Goal: Obtain resource: Obtain resource

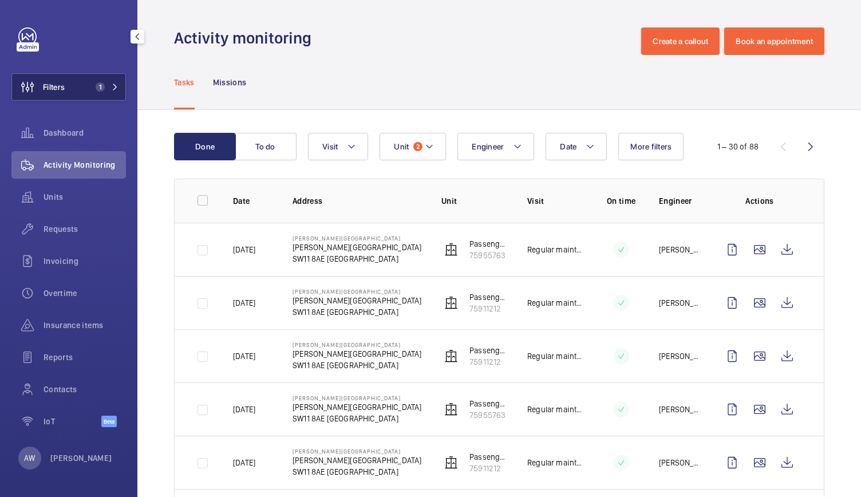
click at [114, 85] on mat-icon at bounding box center [115, 87] width 7 height 7
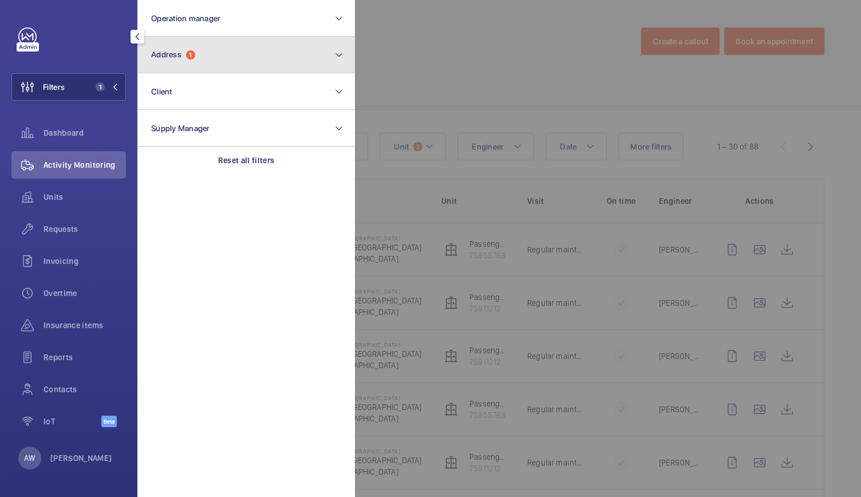
click at [230, 65] on button "Address 1" at bounding box center [246, 55] width 218 height 37
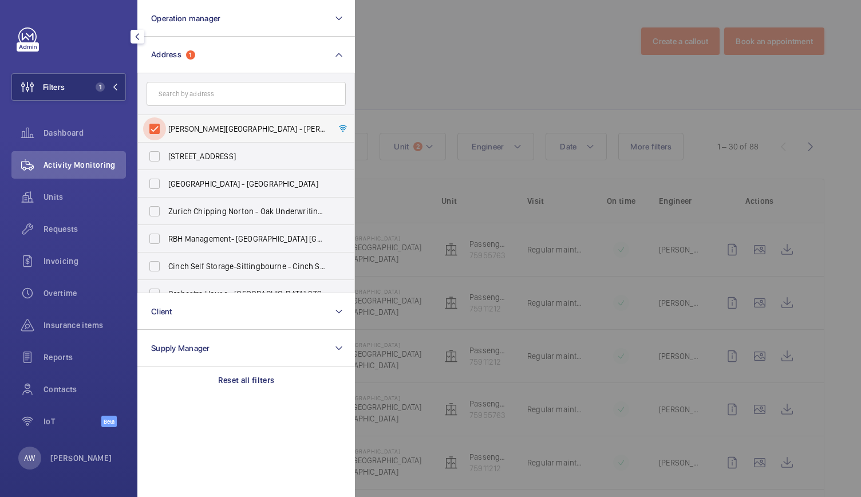
click at [156, 132] on input "Pestana Chelsea Bridge Hotel - Pestana Chelsea Bridge Hotel, LONDON SW11 8AE" at bounding box center [154, 128] width 23 height 23
checkbox input "false"
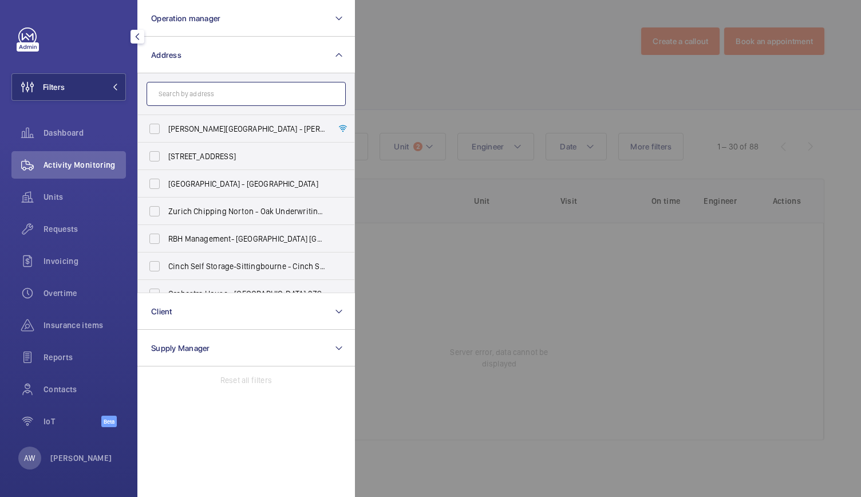
click at [190, 102] on input "text" at bounding box center [246, 94] width 199 height 24
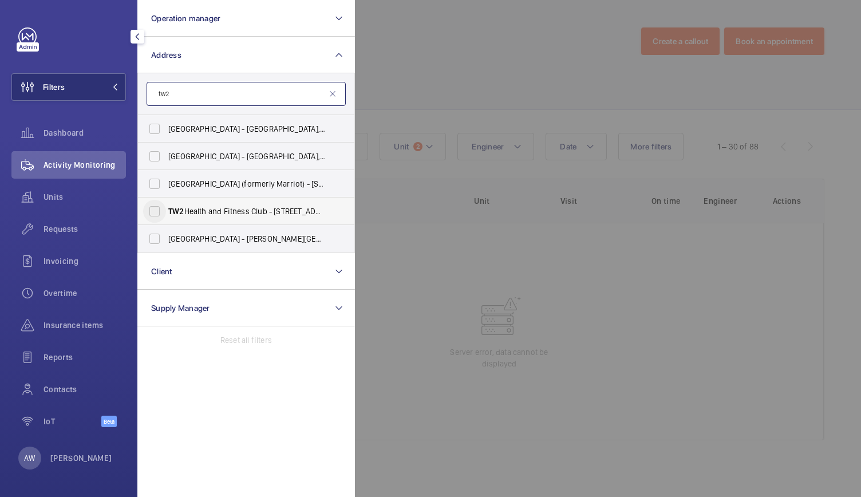
type input "tw2"
click at [163, 210] on input "TW2 Health and Fitness Club - 196 Whitton Road, TWICKENHAM TW2 7BA" at bounding box center [154, 211] width 23 height 23
checkbox input "true"
click at [442, 74] on div at bounding box center [785, 248] width 861 height 497
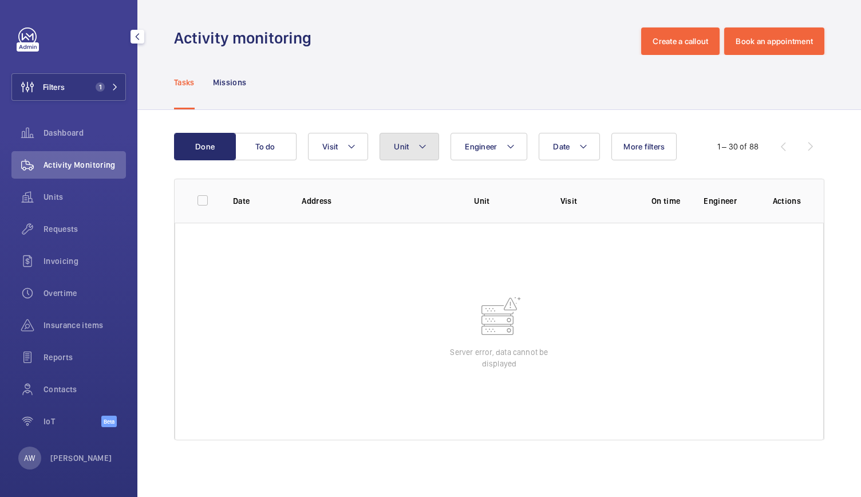
click at [424, 147] on mat-icon at bounding box center [422, 147] width 9 height 14
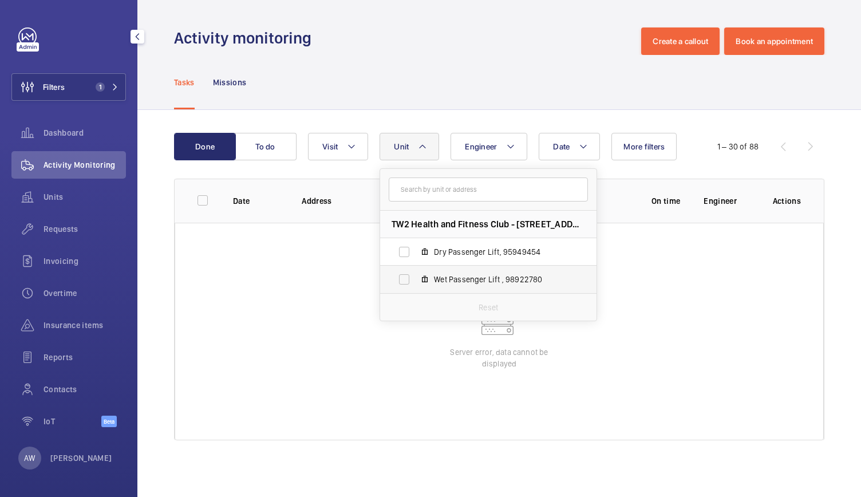
click at [424, 277] on mat-icon at bounding box center [424, 279] width 9 height 9
click at [416, 277] on input "Wet Passenger Lift , 98922780" at bounding box center [404, 279] width 23 height 23
checkbox input "true"
click at [406, 100] on div "Tasks Missions" at bounding box center [499, 82] width 650 height 54
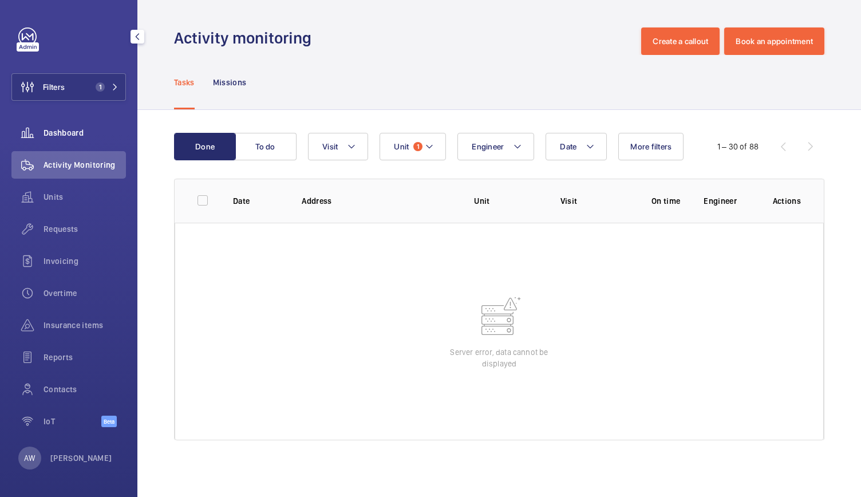
click at [81, 136] on span "Dashboard" at bounding box center [85, 132] width 82 height 11
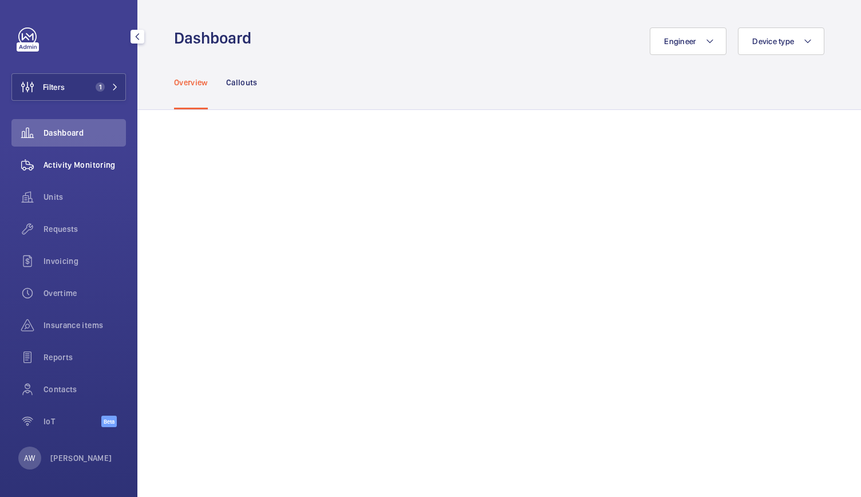
click at [80, 162] on span "Activity Monitoring" at bounding box center [85, 164] width 82 height 11
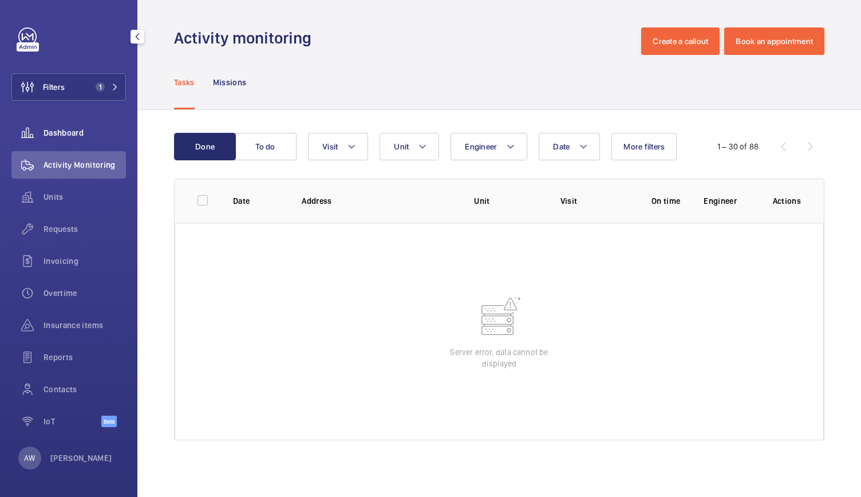
click at [85, 130] on span "Dashboard" at bounding box center [85, 132] width 82 height 11
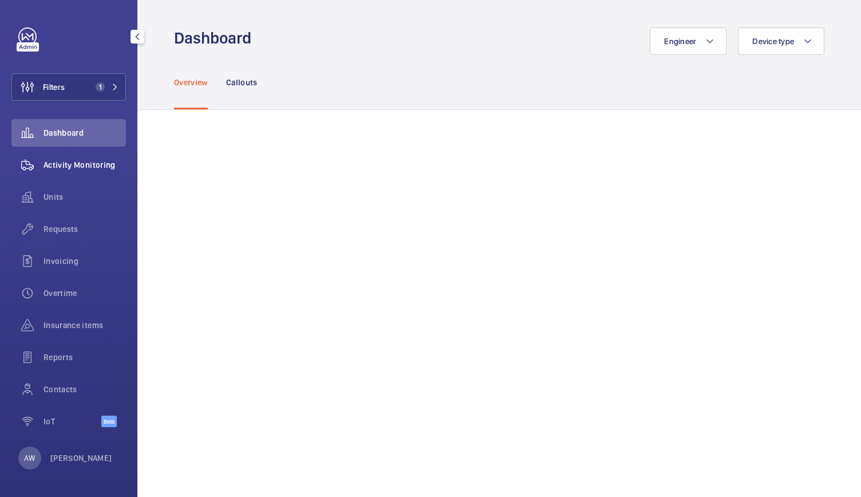
click at [93, 166] on span "Activity Monitoring" at bounding box center [85, 164] width 82 height 11
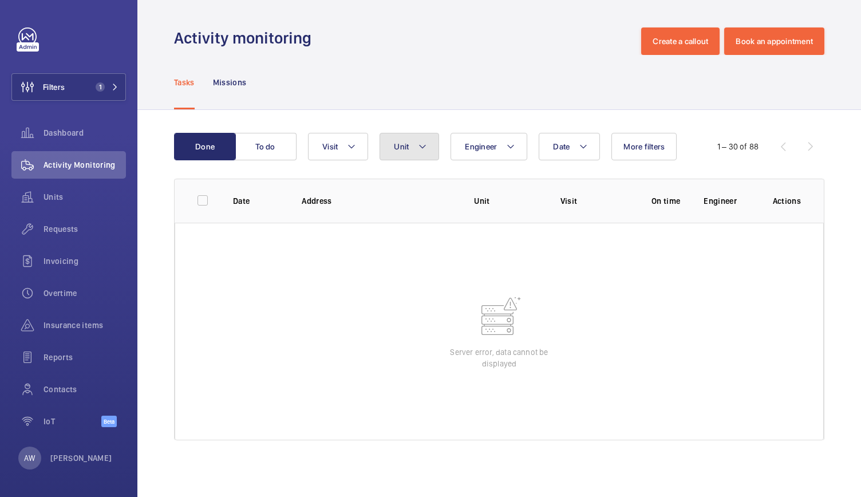
click at [435, 157] on button "Unit" at bounding box center [410, 146] width 60 height 27
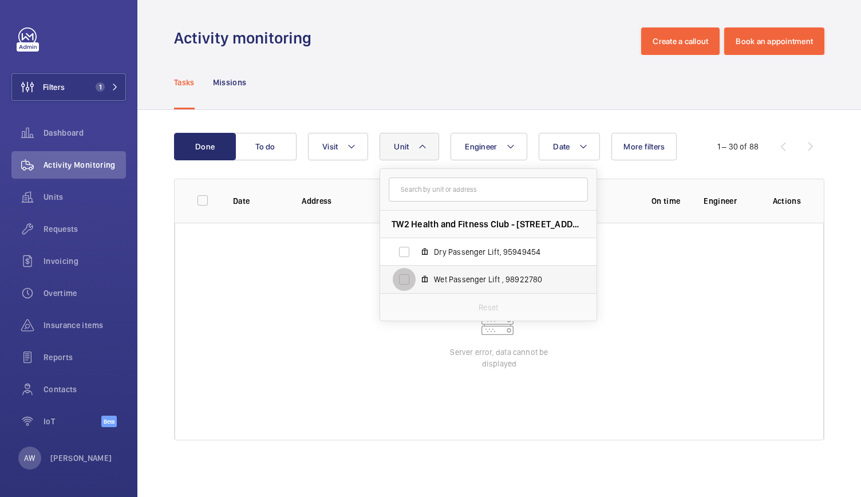
click at [415, 281] on input "Wet Passenger Lift , 98922780" at bounding box center [404, 279] width 23 height 23
checkbox input "true"
click at [387, 117] on div "Done To do Date Engineer Unit 1 TW2 Health and Fitness Club - 196 Whitton Road,…" at bounding box center [499, 289] width 724 height 358
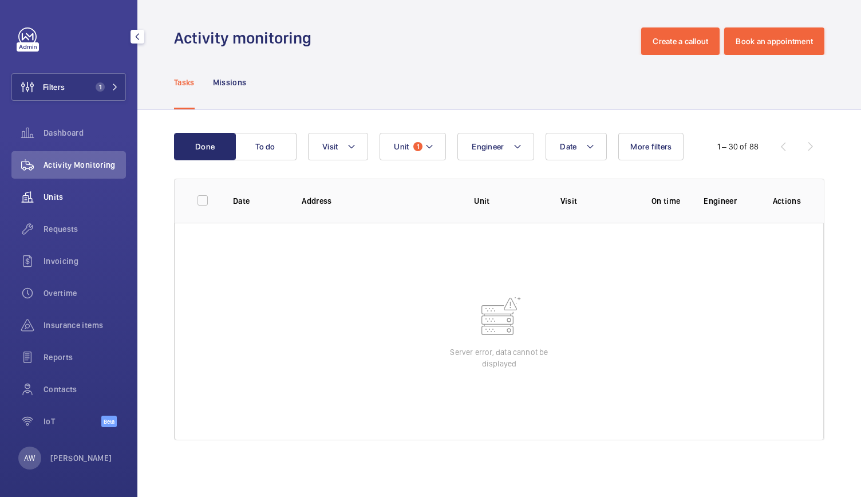
click at [68, 202] on span "Units" at bounding box center [85, 196] width 82 height 11
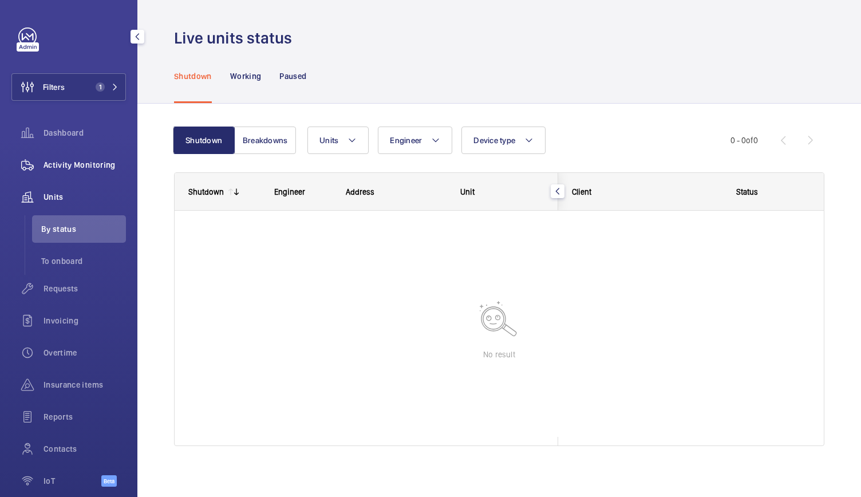
click at [72, 168] on span "Activity Monitoring" at bounding box center [85, 164] width 82 height 11
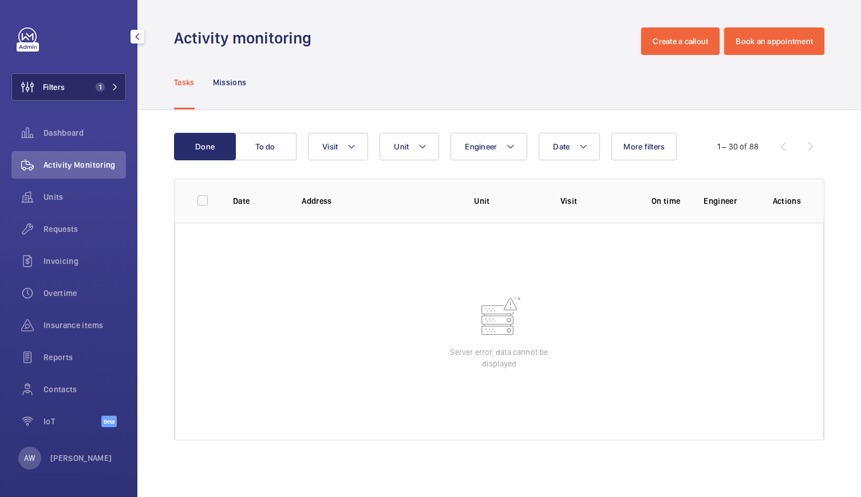
click at [106, 95] on button "Filters 1" at bounding box center [68, 86] width 115 height 27
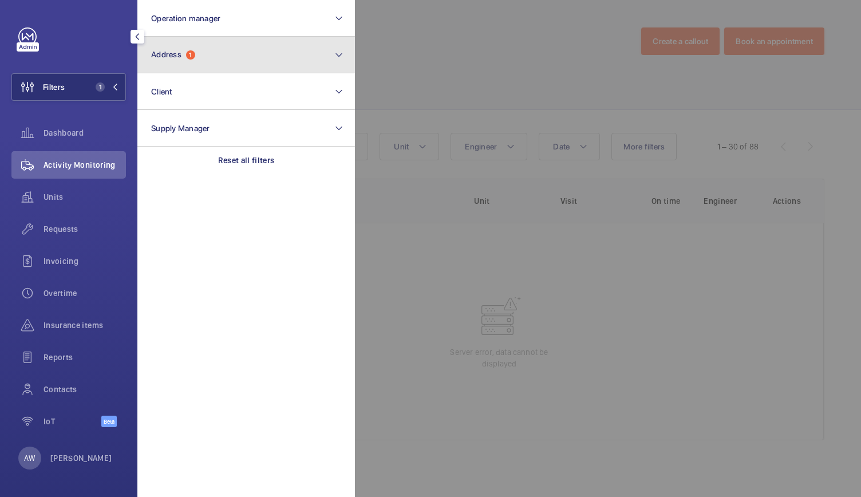
click at [230, 59] on button "Address 1" at bounding box center [246, 55] width 218 height 37
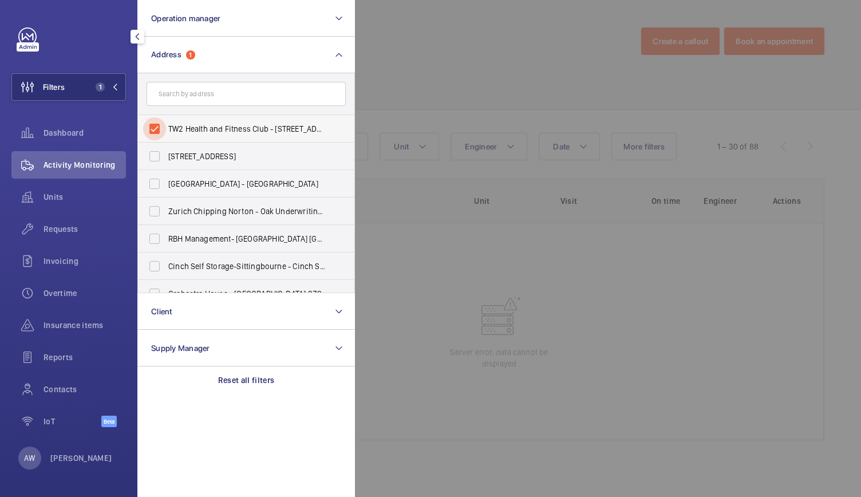
click at [153, 128] on input "TW2 Health and Fitness Club - 196 Whitton Road, TWICKENHAM TW2 7BA" at bounding box center [154, 128] width 23 height 23
checkbox input "false"
click at [176, 96] on input "text" at bounding box center [246, 94] width 199 height 24
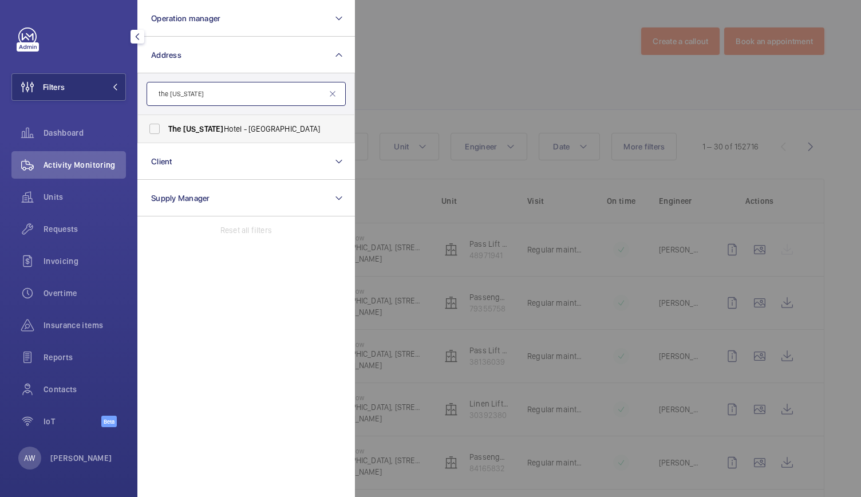
type input "the washington"
click at [186, 130] on span "Washington" at bounding box center [203, 128] width 41 height 9
click at [166, 130] on input "The Washington Hotel - W1J 5HE, LONDON W1J 5HE" at bounding box center [154, 128] width 23 height 23
checkbox input "true"
click at [411, 65] on div at bounding box center [785, 248] width 861 height 497
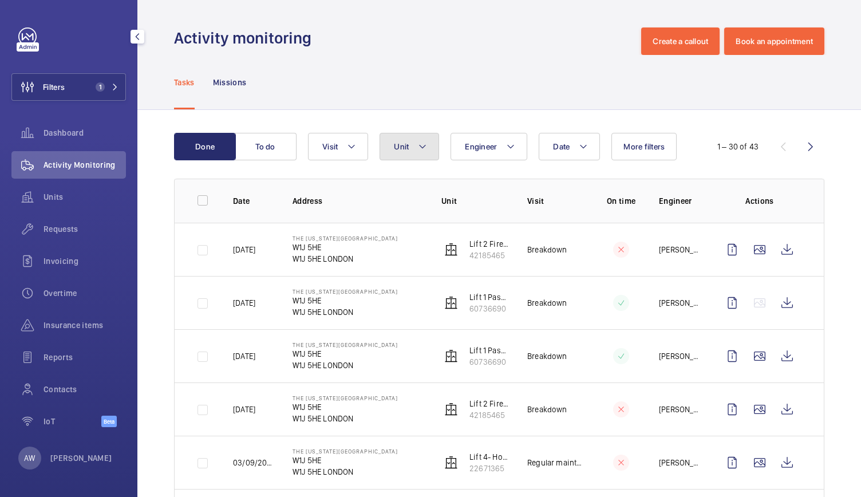
click at [405, 148] on span "Unit" at bounding box center [401, 146] width 15 height 9
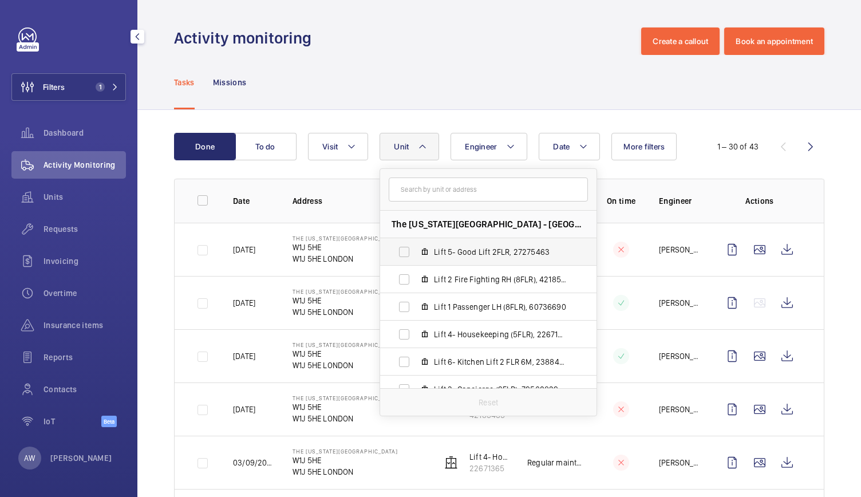
click at [423, 264] on label "Lift 5- Good Lift 2FLR, 27275463" at bounding box center [479, 251] width 198 height 27
click at [416, 263] on input "Lift 5- Good Lift 2FLR, 27275463" at bounding box center [404, 251] width 23 height 23
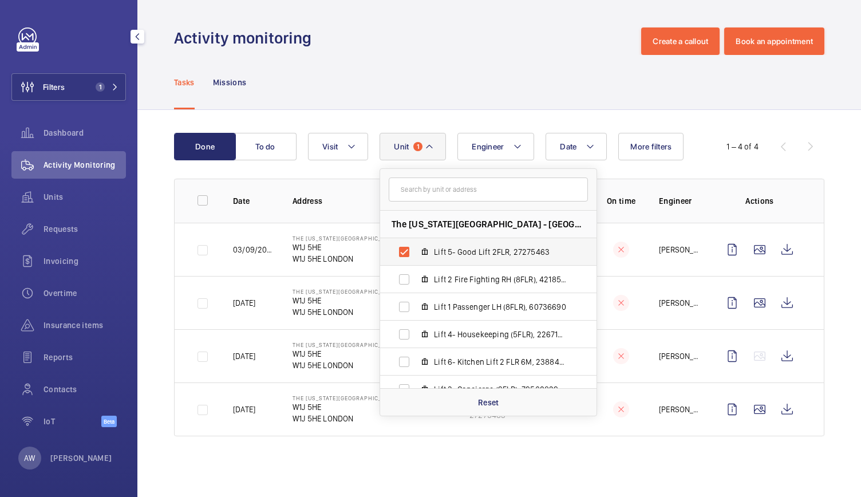
click at [423, 264] on label "Lift 5- Good Lift 2FLR, 27275463" at bounding box center [479, 251] width 198 height 27
click at [416, 263] on input "Lift 5- Good Lift 2FLR, 27275463" at bounding box center [404, 251] width 23 height 23
checkbox input "false"
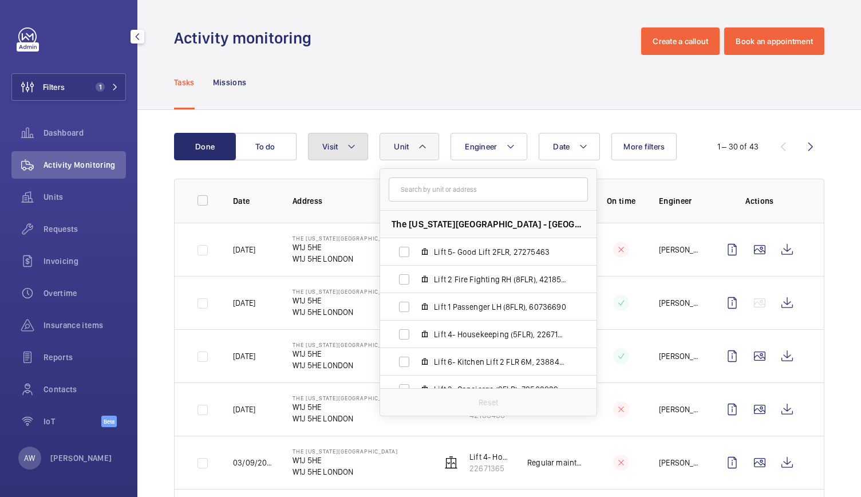
click at [355, 159] on button "Visit" at bounding box center [338, 146] width 60 height 27
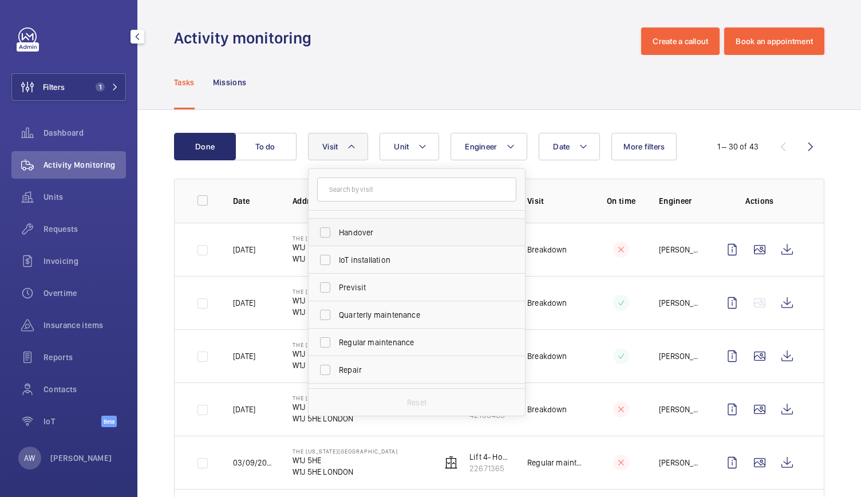
scroll to position [105, 0]
click at [354, 332] on label "Regular maintenance" at bounding box center [408, 338] width 199 height 27
click at [337, 332] on input "Regular maintenance" at bounding box center [325, 338] width 23 height 23
checkbox input "true"
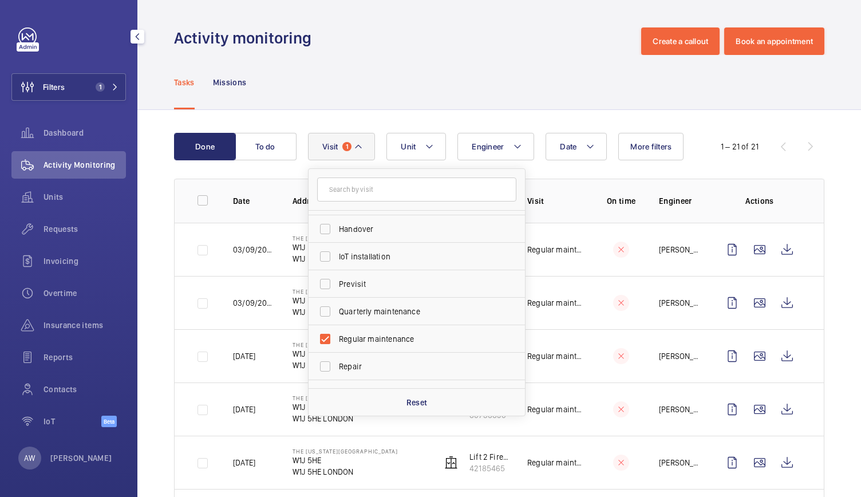
click at [350, 70] on div "Tasks Missions" at bounding box center [499, 82] width 650 height 54
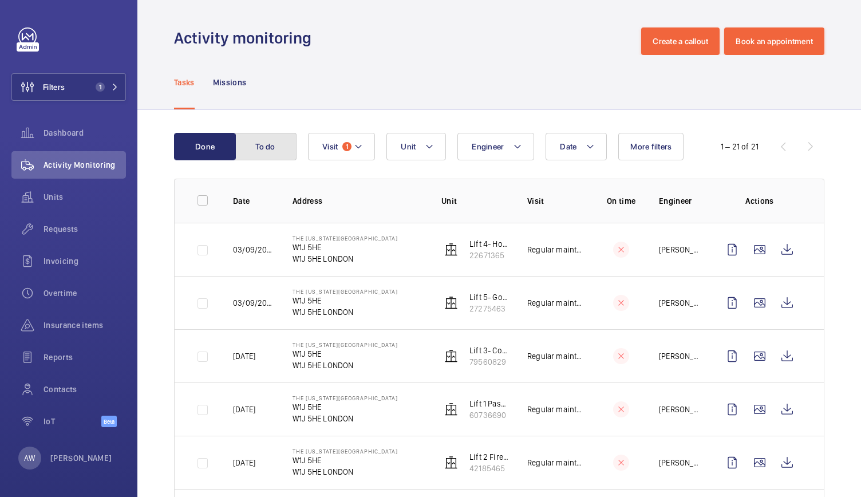
click at [261, 135] on button "To do" at bounding box center [266, 146] width 62 height 27
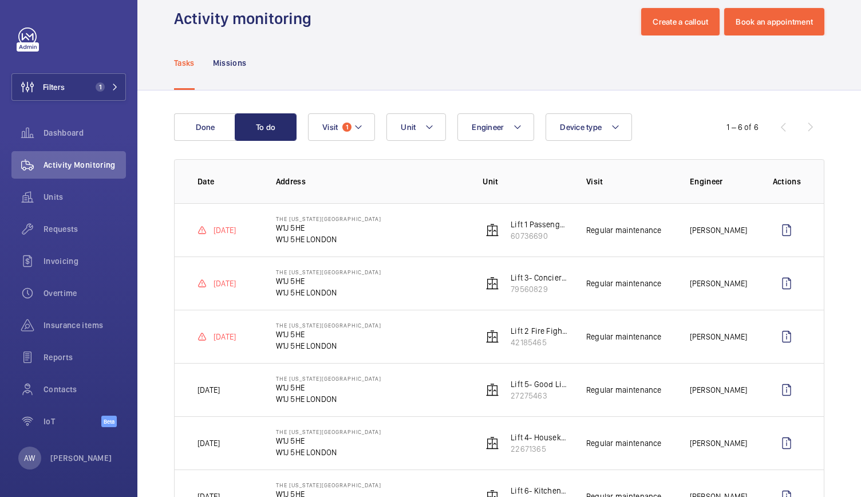
scroll to position [19, 0]
click at [238, 63] on p "Missions" at bounding box center [230, 63] width 34 height 11
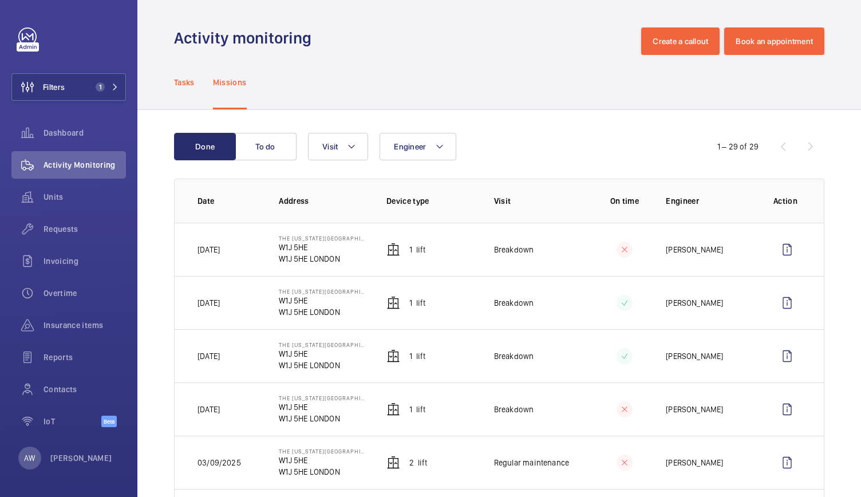
click at [183, 75] on div "Tasks" at bounding box center [184, 82] width 21 height 54
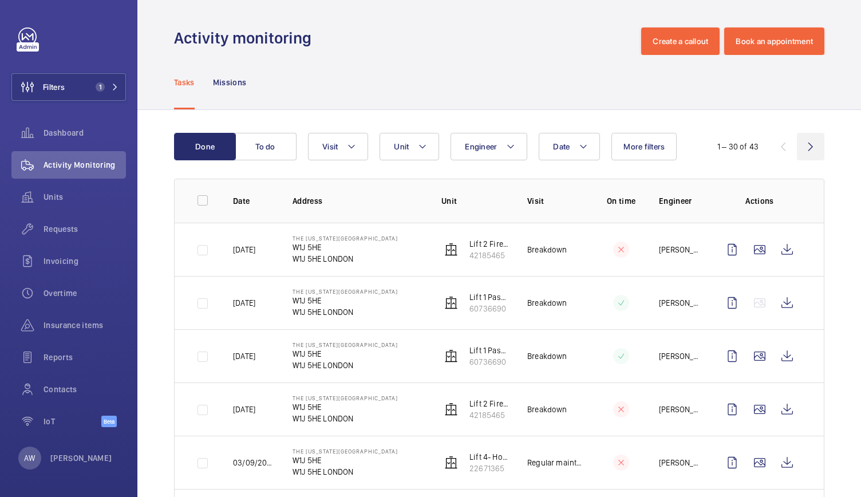
click at [802, 141] on wm-front-icon-button at bounding box center [810, 146] width 27 height 27
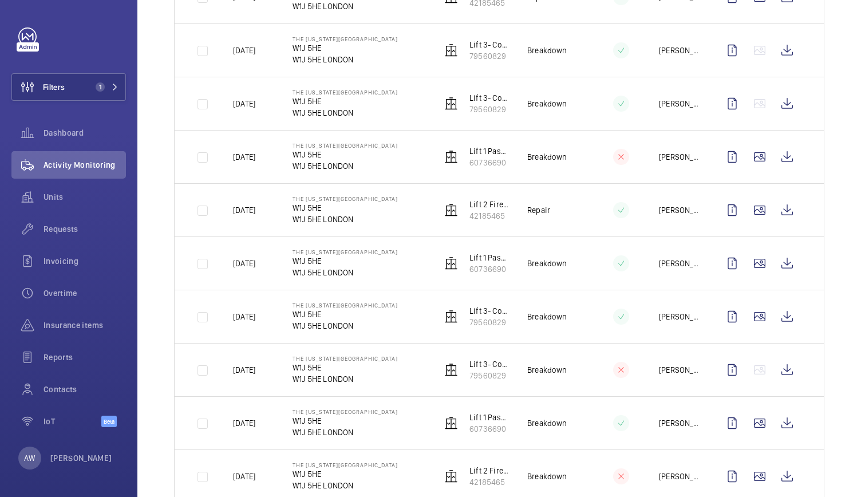
scroll to position [443, 0]
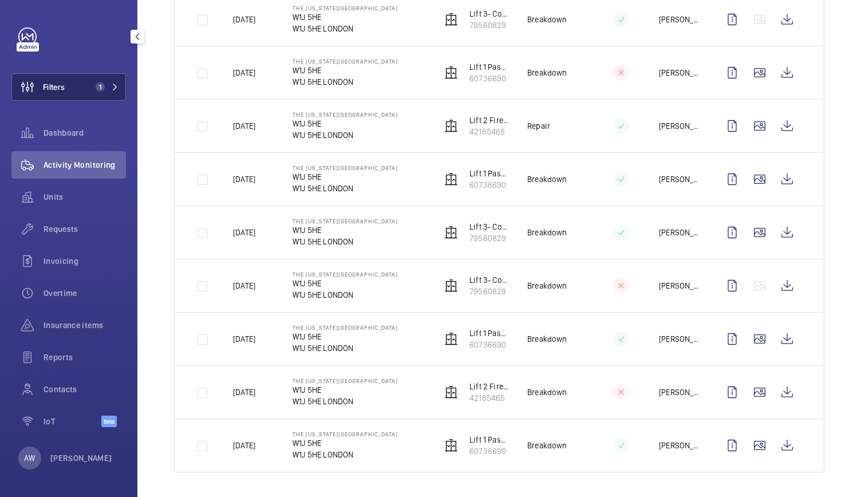
click at [96, 84] on span "1" at bounding box center [100, 86] width 9 height 9
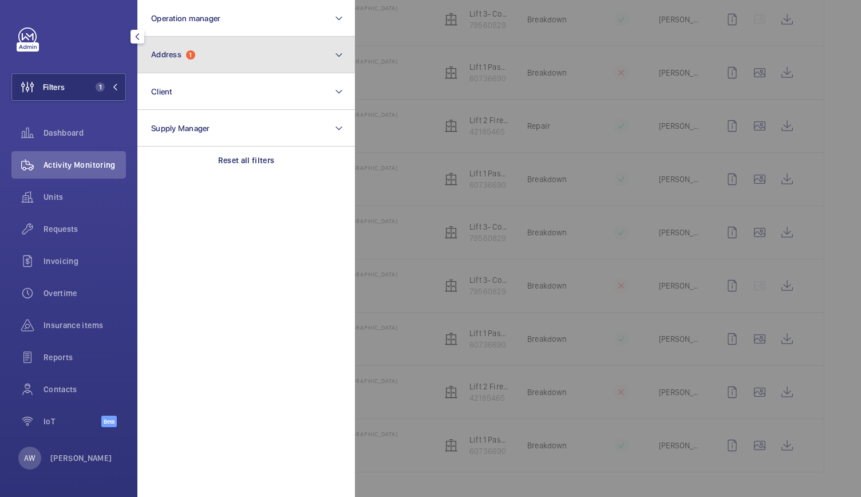
click at [152, 64] on button "Address 1" at bounding box center [246, 55] width 218 height 37
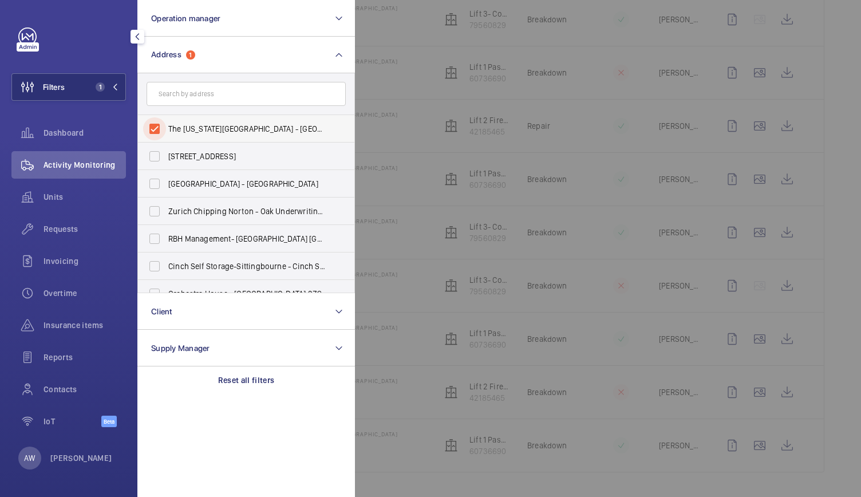
click at [151, 123] on input "The Washington Hotel - W1J 5HE, LONDON W1J 5HE" at bounding box center [154, 128] width 23 height 23
checkbox input "false"
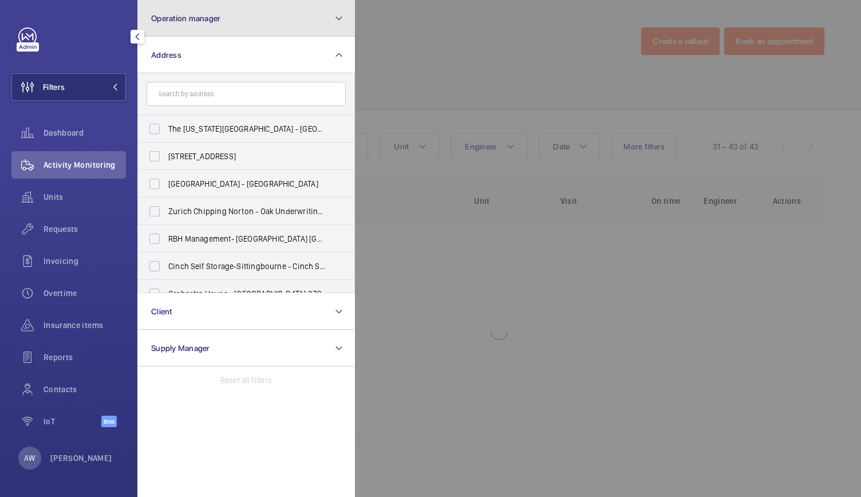
click at [198, 14] on span "Operation manager" at bounding box center [185, 18] width 69 height 9
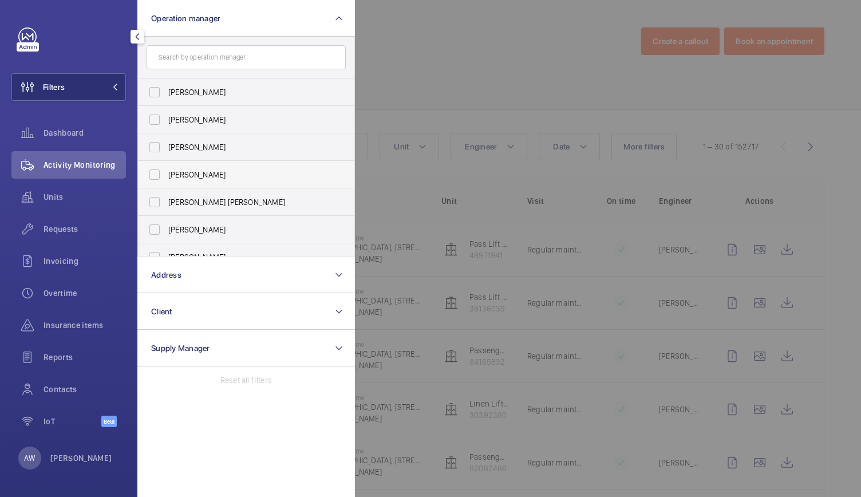
scroll to position [42, 0]
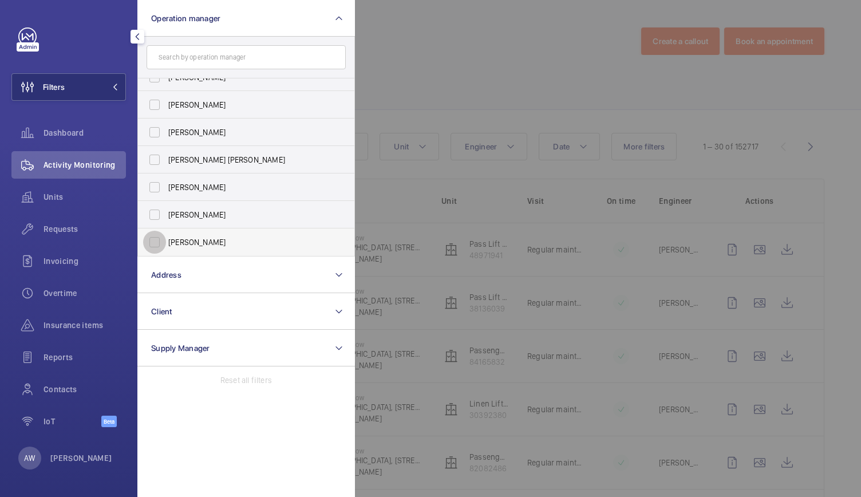
click at [155, 244] on input "[PERSON_NAME]" at bounding box center [154, 242] width 23 height 23
checkbox input "true"
click at [408, 78] on div at bounding box center [785, 248] width 861 height 497
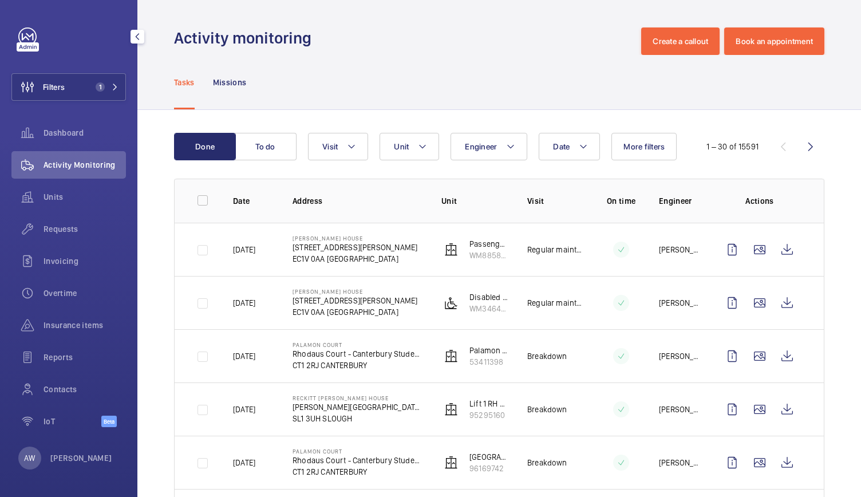
scroll to position [38, 0]
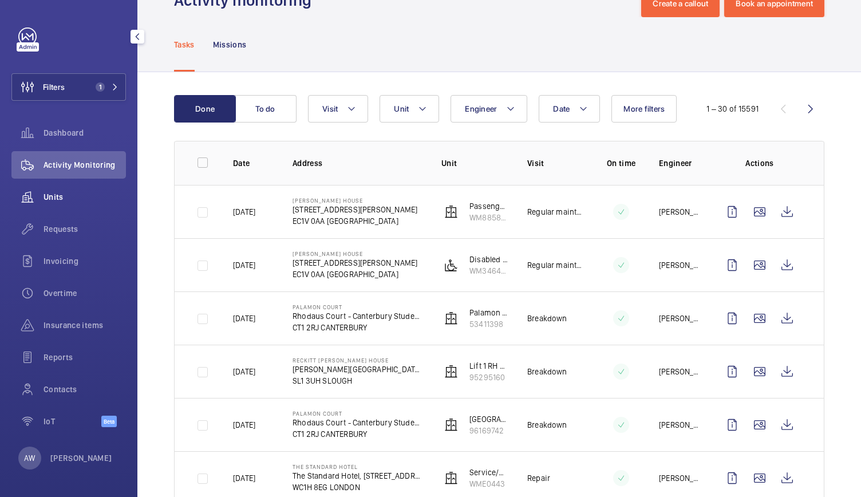
click at [61, 192] on span "Units" at bounding box center [85, 196] width 82 height 11
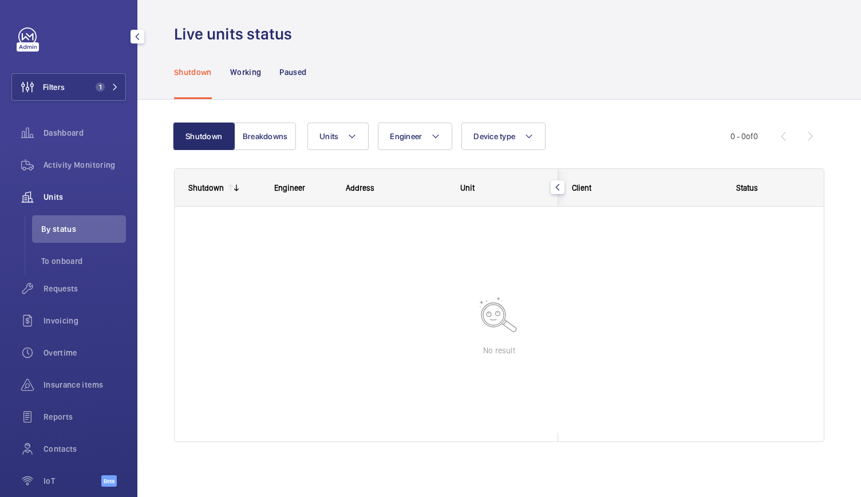
scroll to position [4, 0]
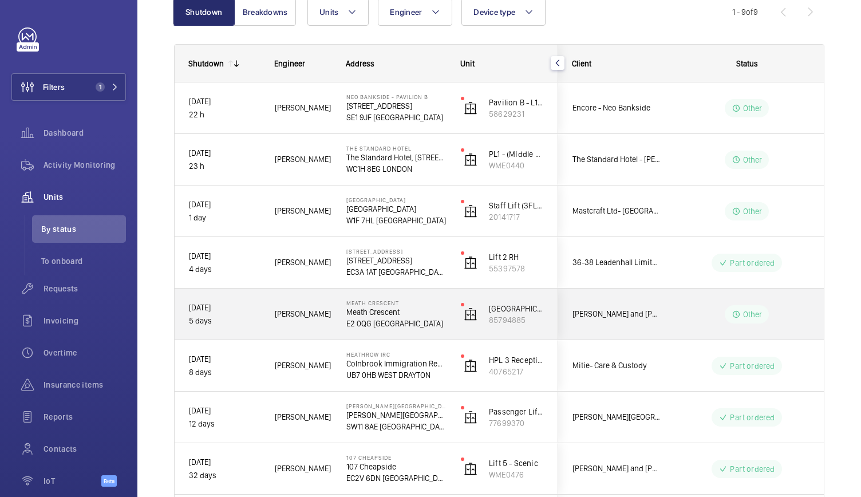
scroll to position [129, 0]
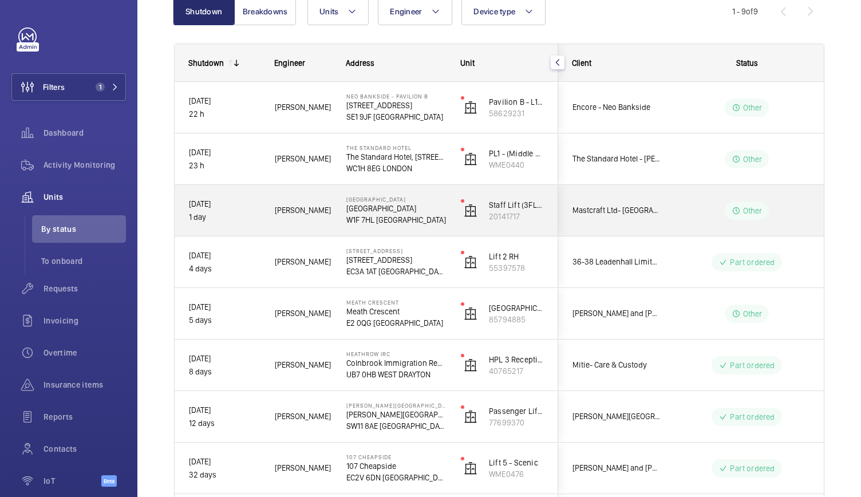
click at [319, 226] on div "David H." at bounding box center [296, 210] width 70 height 36
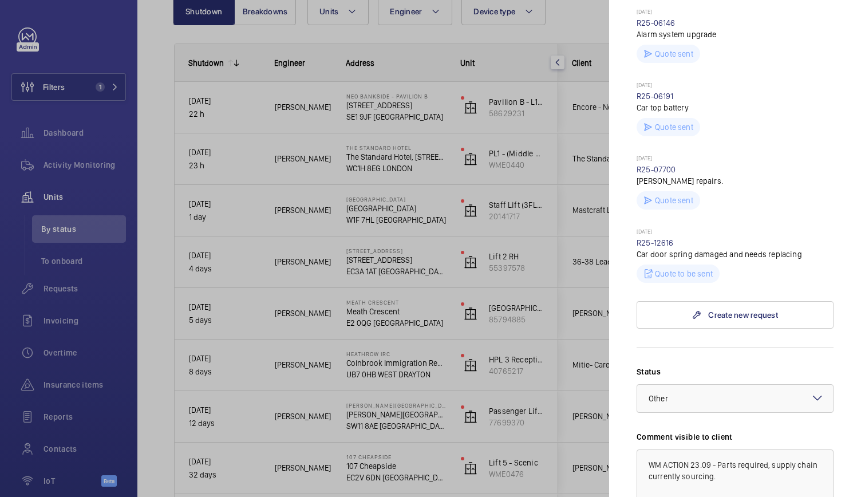
scroll to position [365, 0]
click at [660, 248] on link "R25-12616" at bounding box center [655, 243] width 37 height 9
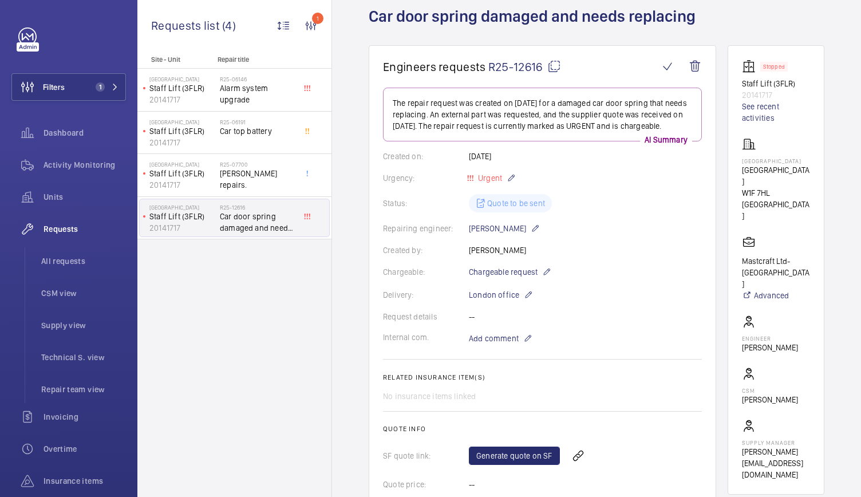
scroll to position [66, 0]
click at [106, 76] on button "Filters 1" at bounding box center [68, 86] width 115 height 27
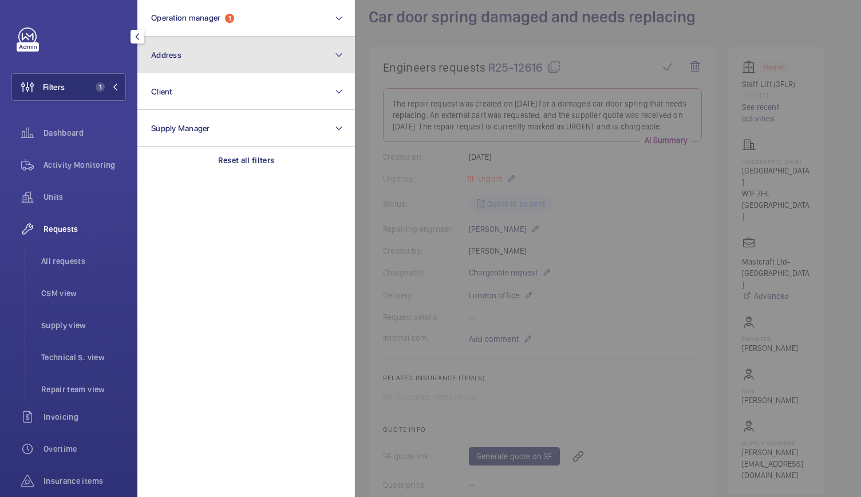
click at [181, 63] on button "Address" at bounding box center [246, 55] width 218 height 37
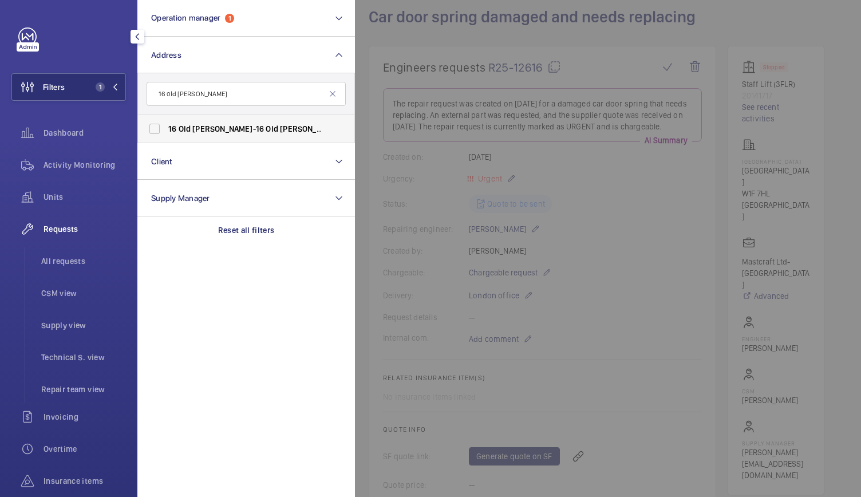
type input "16 old bailey"
click at [198, 129] on span "Bailey" at bounding box center [222, 128] width 60 height 9
click at [166, 129] on input "16 Old Bailey - 16 Old Bailey , LONDON EC4M 7EG" at bounding box center [154, 128] width 23 height 23
checkbox input "true"
click at [74, 157] on div "Activity Monitoring" at bounding box center [68, 164] width 115 height 27
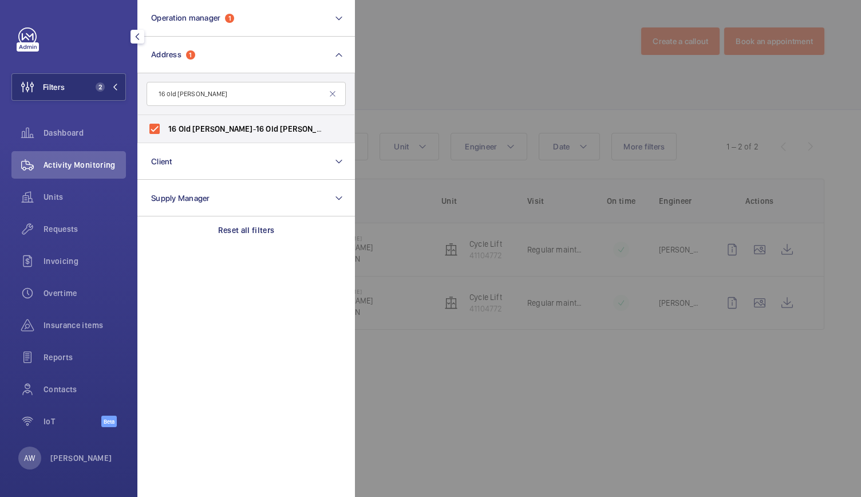
click at [488, 25] on div at bounding box center [785, 248] width 861 height 497
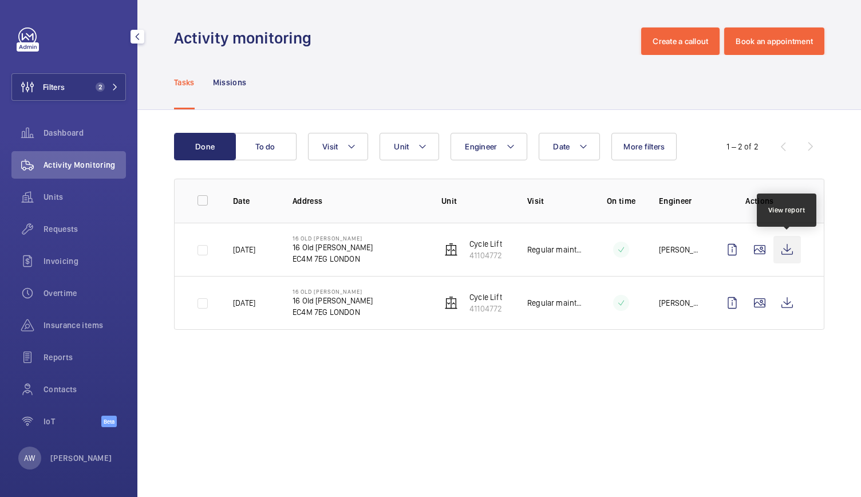
click at [794, 249] on wm-front-icon-button at bounding box center [787, 249] width 27 height 27
click at [276, 160] on wm-front-table "Done To do Date Engineer Unit Visit More filters 1 – 2 of 2 Date Address Unit V…" at bounding box center [499, 231] width 650 height 197
click at [276, 143] on button "To do" at bounding box center [266, 146] width 62 height 27
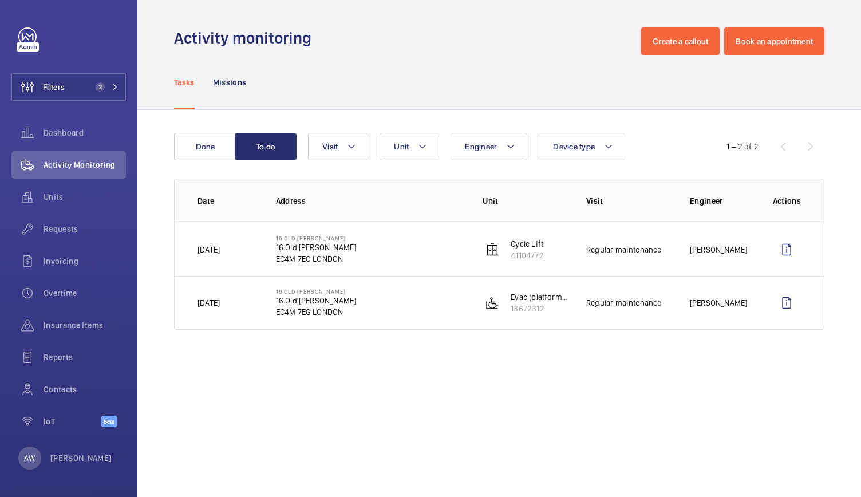
click at [439, 307] on td "16 Old Bailey 16 Old Bailey EC4M 7EG LONDON" at bounding box center [361, 303] width 207 height 54
click at [99, 81] on button "Filters 2" at bounding box center [68, 86] width 115 height 27
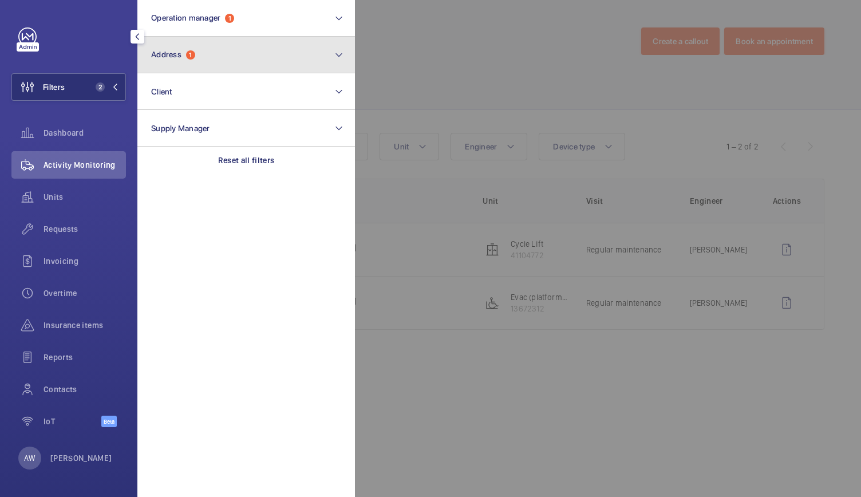
click at [186, 64] on button "Address 1" at bounding box center [246, 55] width 218 height 37
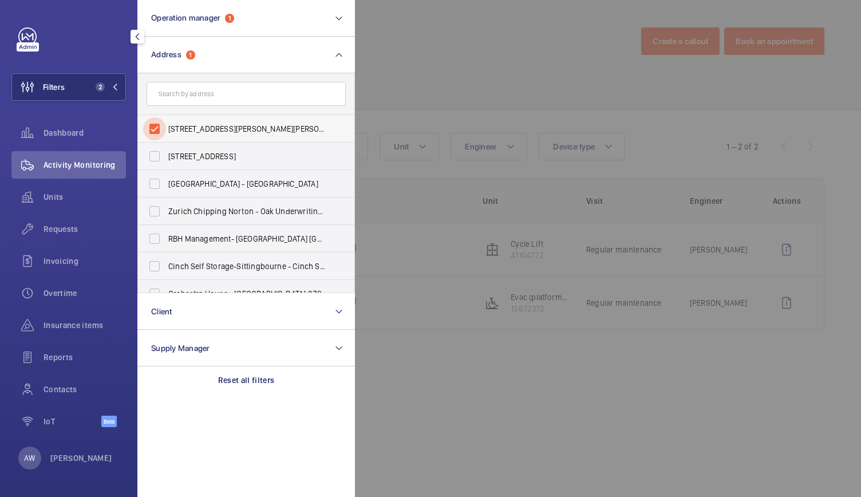
click at [156, 136] on input "16 Old Bailey - 16 Old Bailey, LONDON EC4M 7EG" at bounding box center [154, 128] width 23 height 23
checkbox input "false"
click at [174, 89] on input "text" at bounding box center [246, 94] width 199 height 24
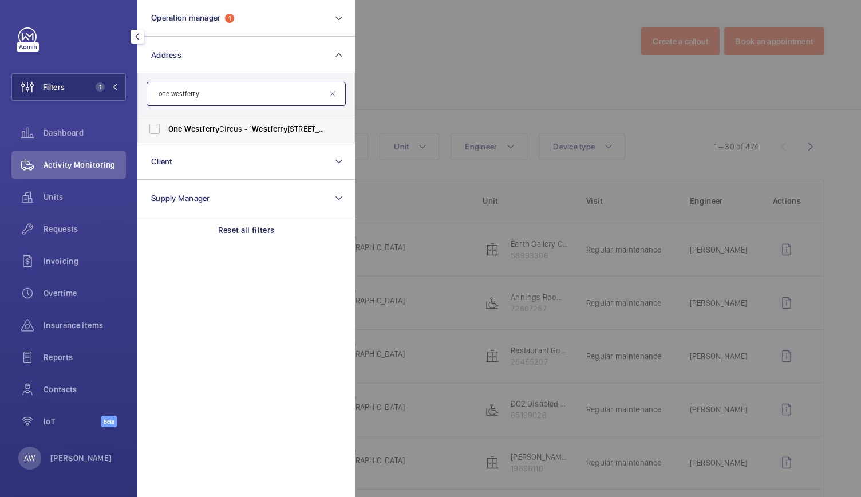
type input "one westferry"
click at [201, 129] on span "Westferry" at bounding box center [201, 128] width 35 height 9
click at [166, 129] on input "One Westferry Circus - 1 Westferry Circus, LONDON E14 4HA" at bounding box center [154, 128] width 23 height 23
checkbox input "true"
click at [456, 65] on div at bounding box center [785, 248] width 861 height 497
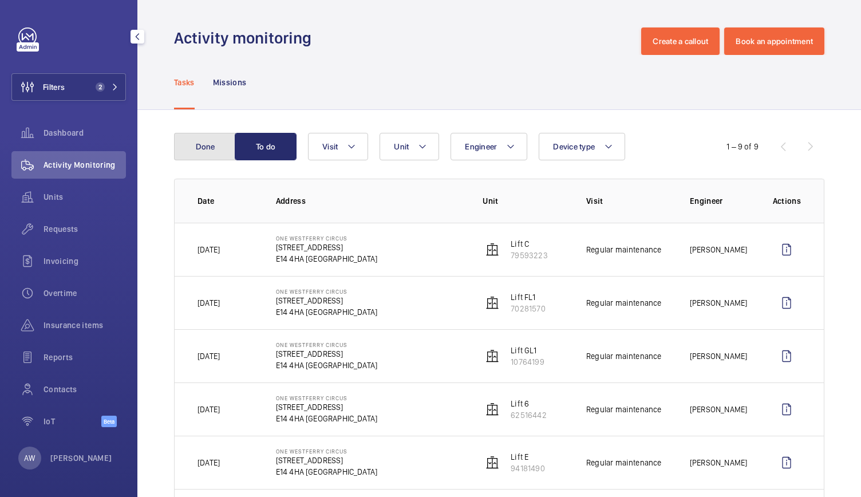
click at [226, 147] on button "Done" at bounding box center [205, 146] width 62 height 27
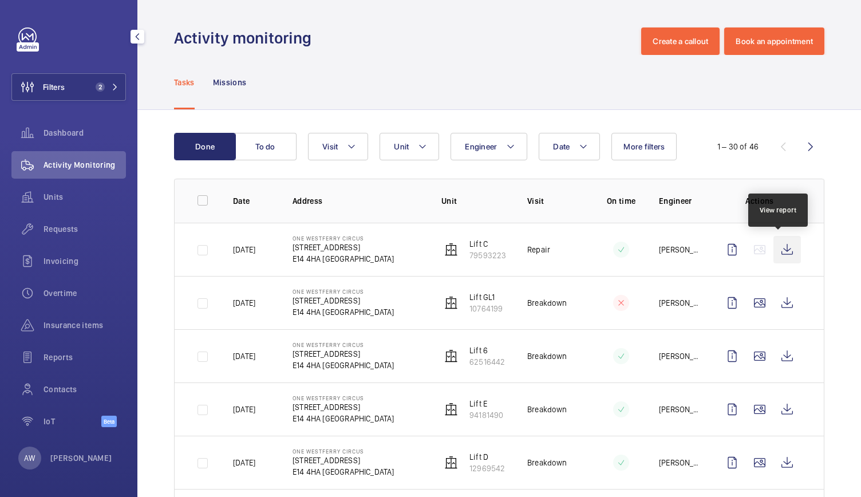
click at [786, 261] on wm-front-icon-button at bounding box center [787, 249] width 27 height 27
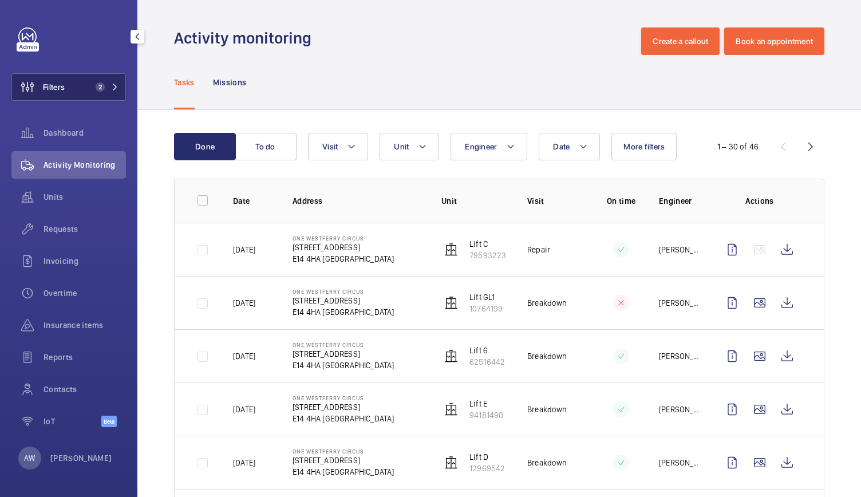
click at [119, 88] on button "Filters 2" at bounding box center [68, 86] width 115 height 27
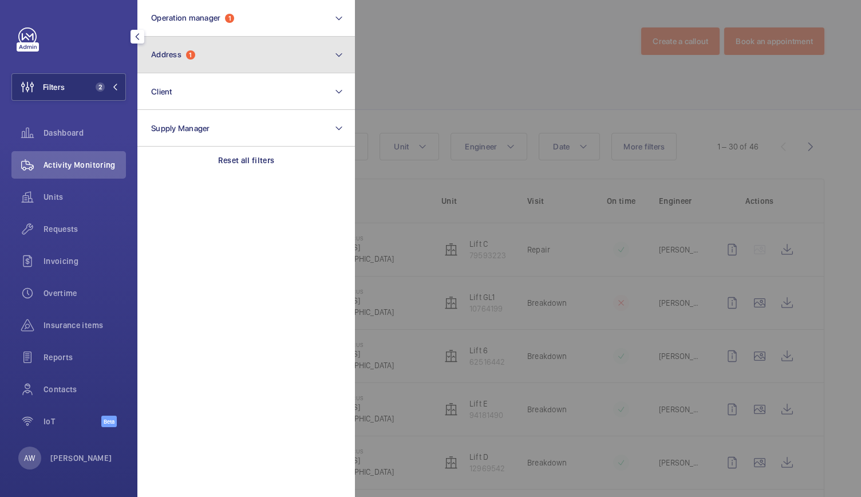
click at [192, 60] on button "Address 1" at bounding box center [246, 55] width 218 height 37
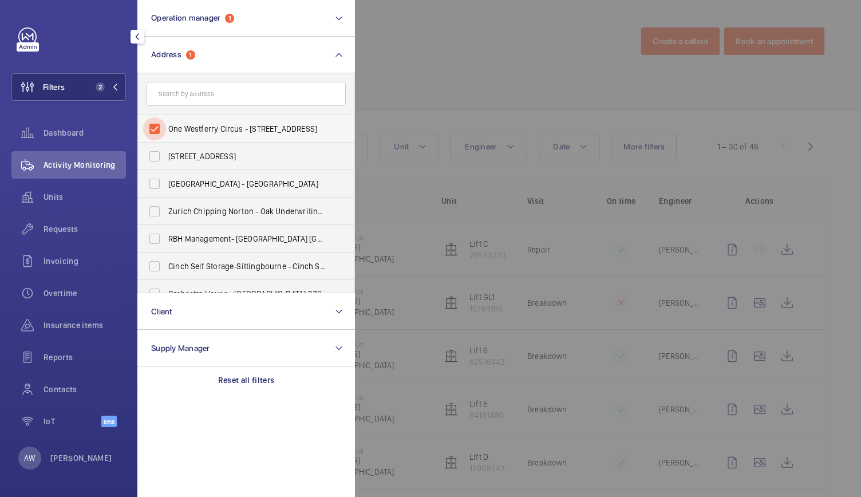
click at [159, 132] on input "One Westferry Circus - 1 Westferry Circus, LONDON E14 4HA" at bounding box center [154, 128] width 23 height 23
checkbox input "false"
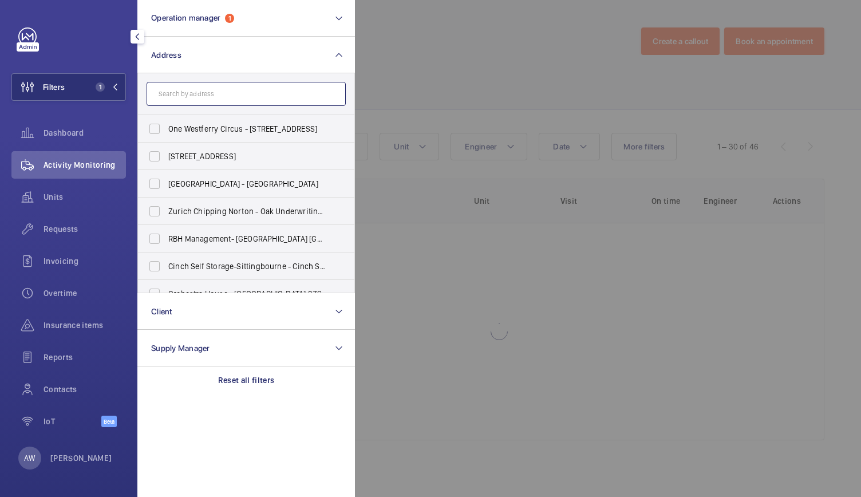
click at [183, 98] on input "text" at bounding box center [246, 94] width 199 height 24
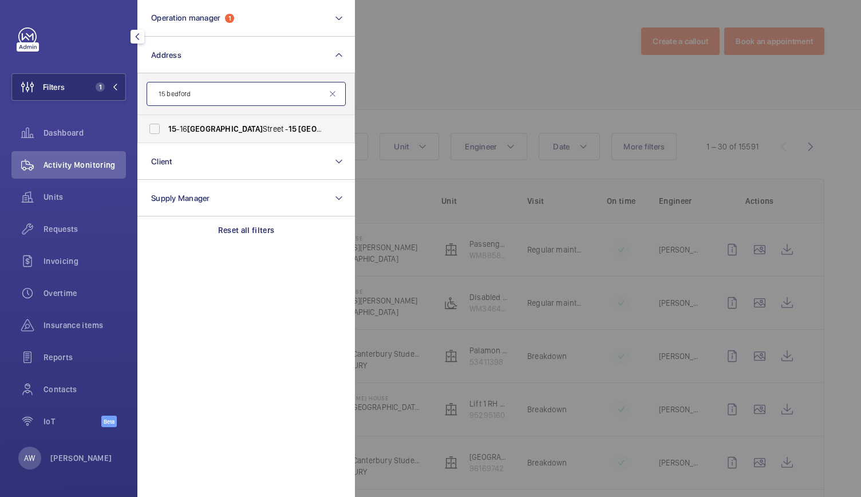
type input "15 bedford"
click at [190, 128] on span "Bedford" at bounding box center [225, 128] width 76 height 9
click at [166, 128] on input "15 -16 Bedford Street - 15 Bedford St, LONDON WC2E 9HE" at bounding box center [154, 128] width 23 height 23
checkbox input "true"
click at [444, 40] on div at bounding box center [785, 248] width 861 height 497
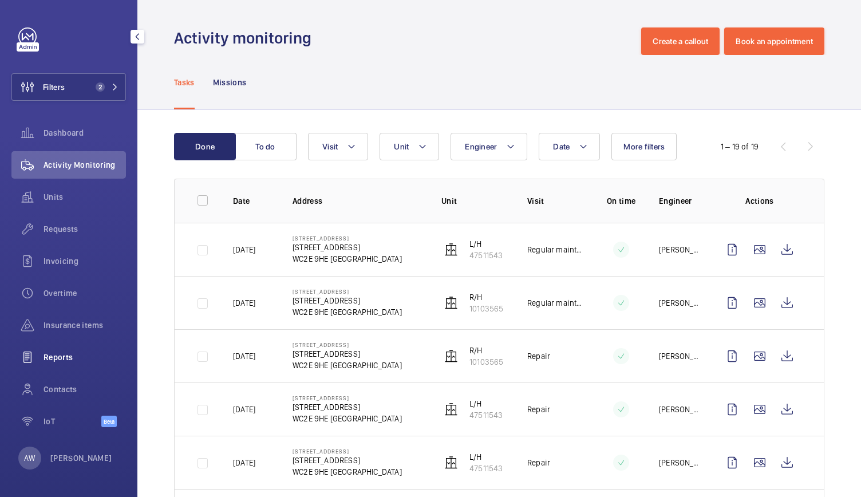
click at [57, 352] on span "Reports" at bounding box center [85, 357] width 82 height 11
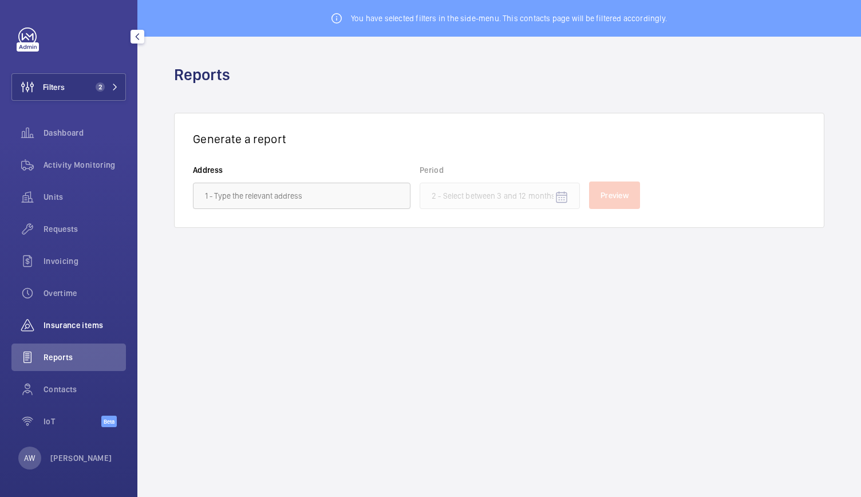
click at [57, 319] on span "Insurance items" at bounding box center [85, 324] width 82 height 11
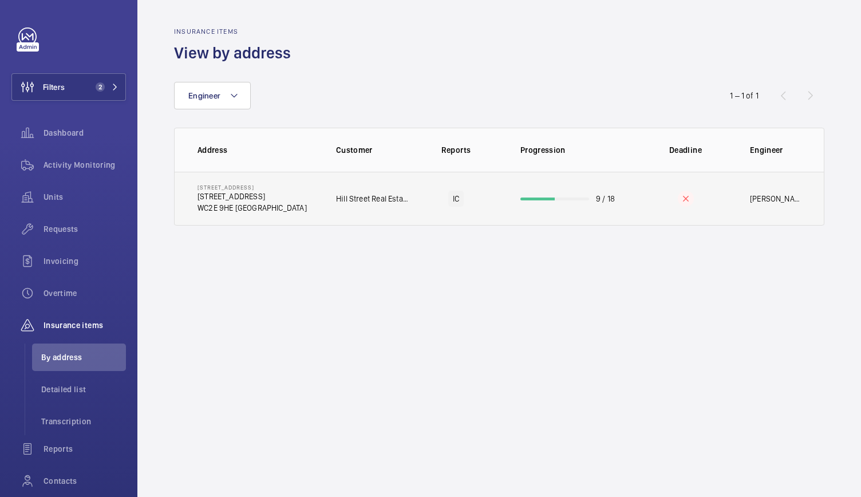
click at [318, 203] on td "Hill Street Real Estate Property Limited, C/O Helix Property Advisors Limited" at bounding box center [364, 199] width 92 height 54
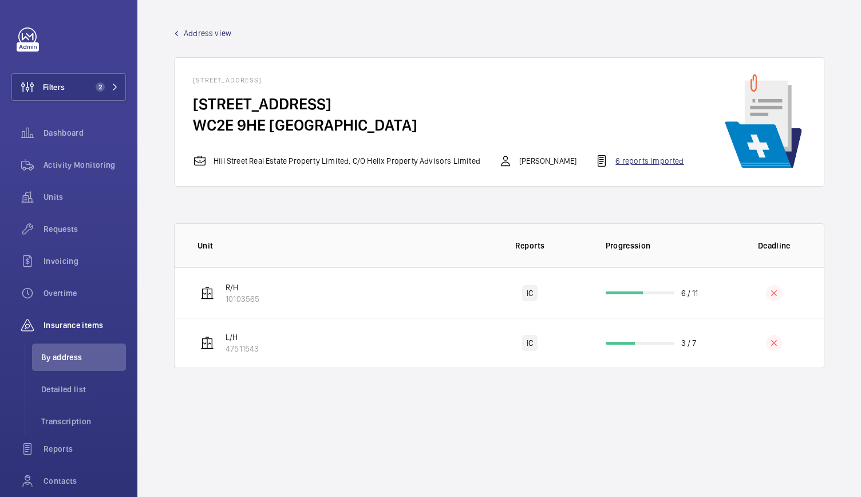
click at [631, 160] on div "6 reports imported" at bounding box center [639, 161] width 89 height 14
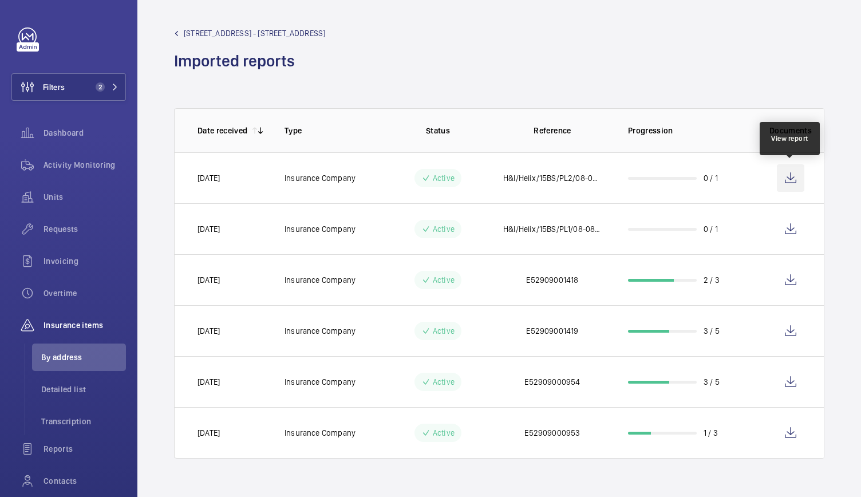
click at [801, 181] on wm-front-icon-button at bounding box center [790, 177] width 27 height 27
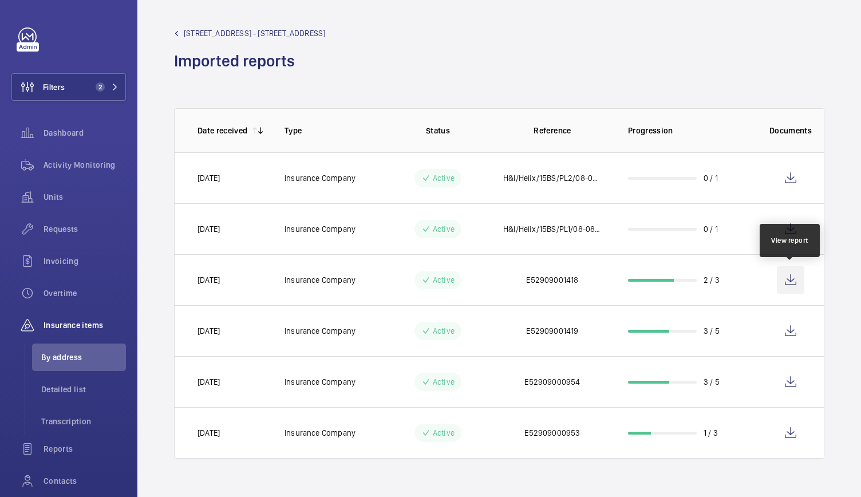
click at [790, 283] on wm-front-icon-button at bounding box center [790, 279] width 27 height 27
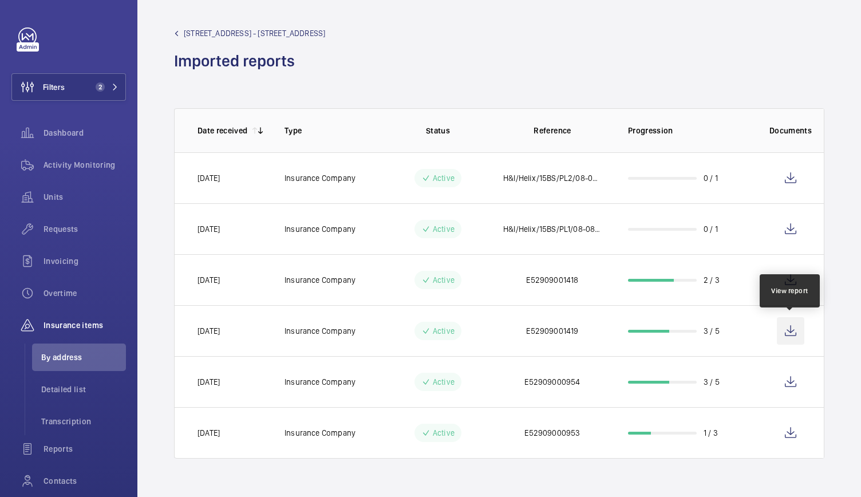
click at [787, 333] on wm-front-icon-button at bounding box center [790, 330] width 27 height 27
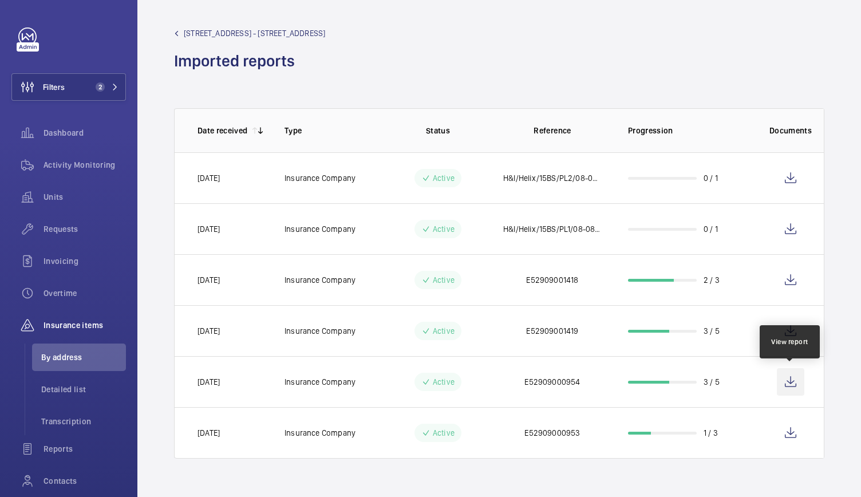
click at [794, 380] on wm-front-icon-button at bounding box center [790, 381] width 27 height 27
click at [85, 319] on div "Insurance items" at bounding box center [68, 324] width 115 height 27
click at [207, 37] on span "15-16 Bedford Street - 15 Bedford St" at bounding box center [254, 32] width 141 height 11
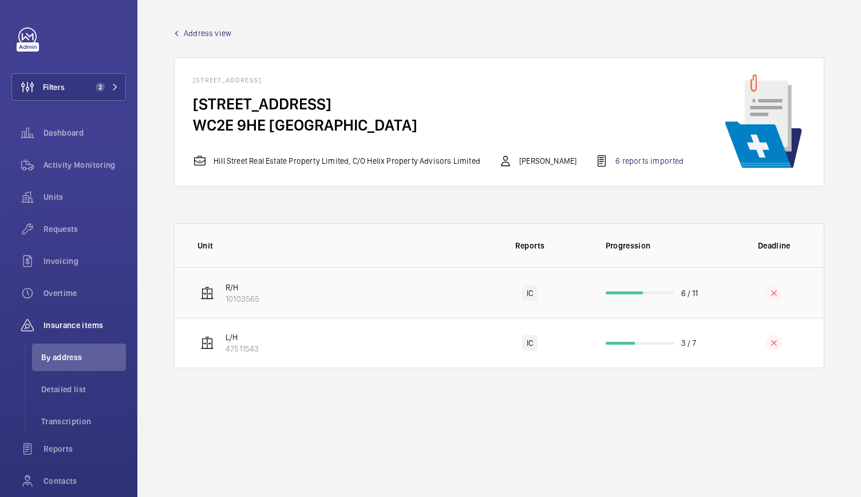
click at [469, 293] on td "R/H 10103565" at bounding box center [324, 292] width 298 height 50
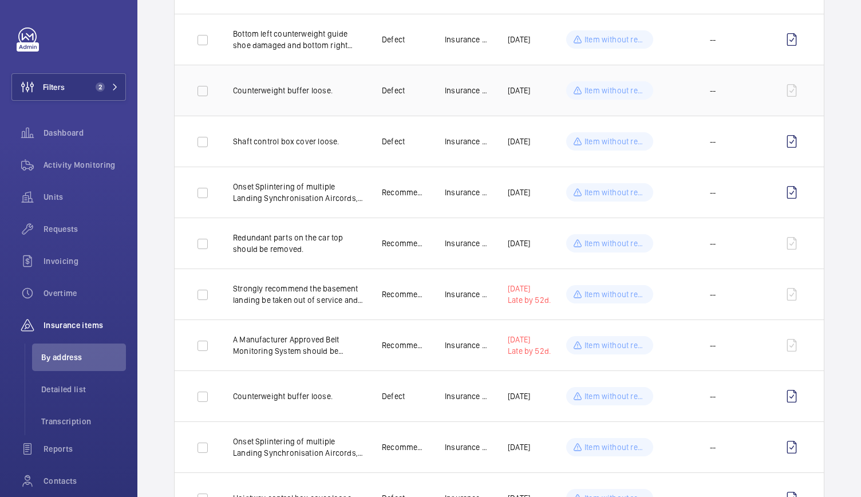
scroll to position [329, 0]
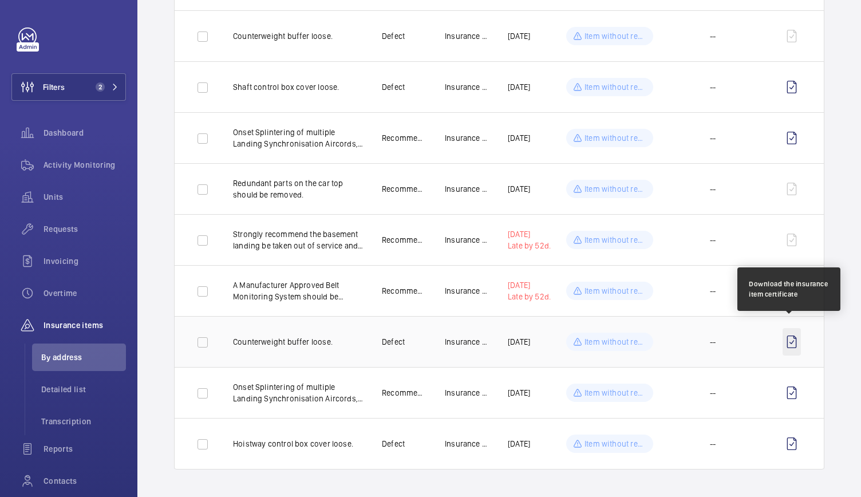
click at [784, 342] on wm-front-icon-button at bounding box center [792, 341] width 18 height 27
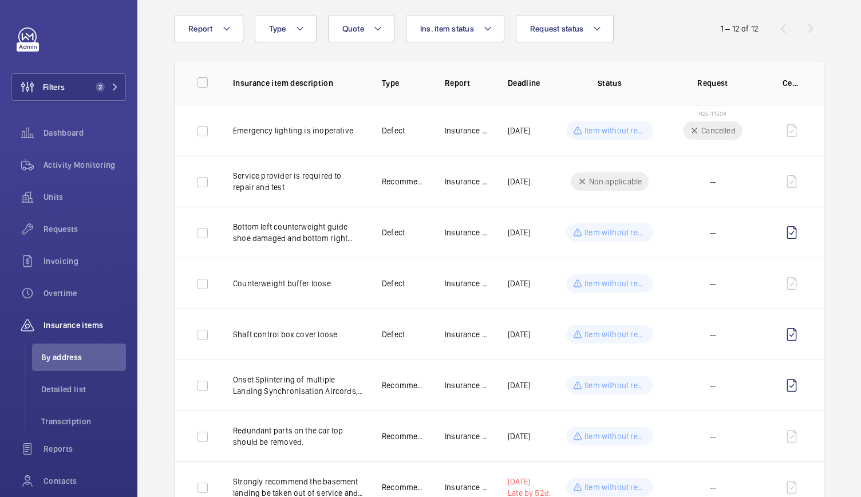
scroll to position [0, 0]
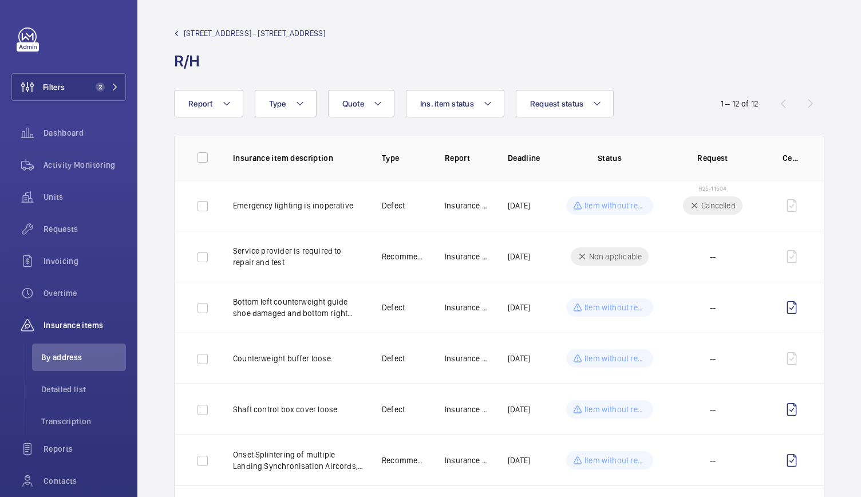
click at [184, 30] on span "15-16 Bedford Street - 15 Bedford St" at bounding box center [254, 32] width 141 height 11
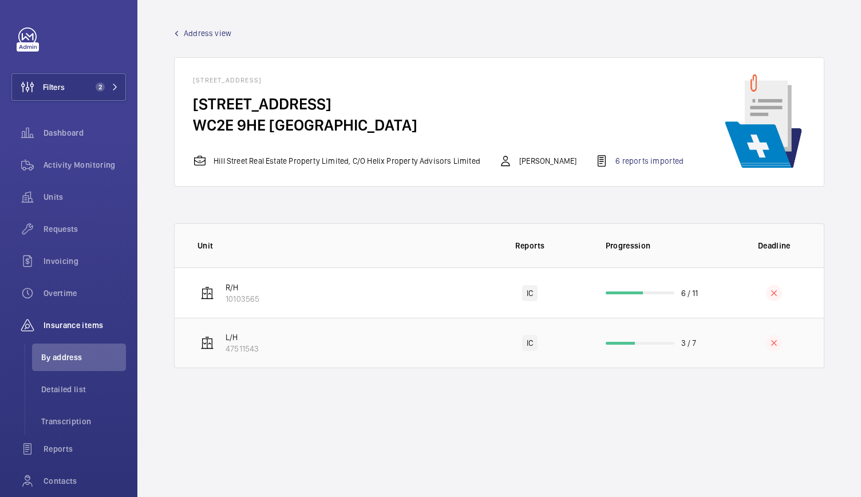
click at [245, 348] on p "47511543" at bounding box center [242, 348] width 33 height 11
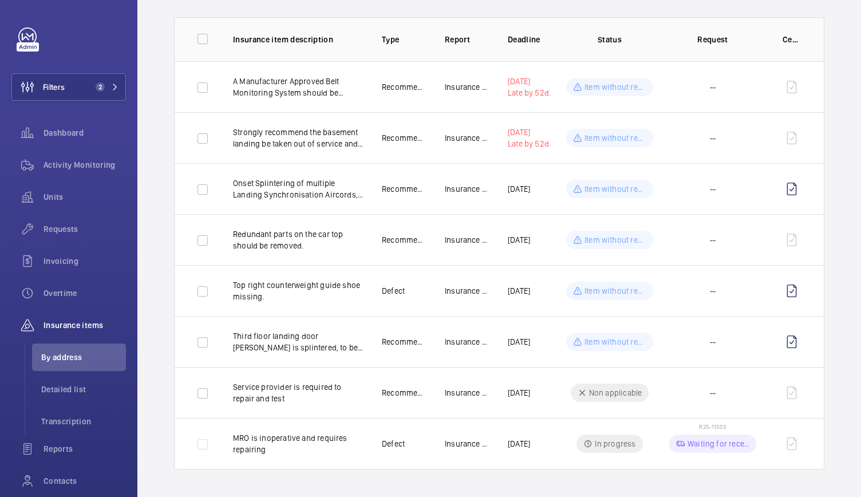
scroll to position [125, 0]
click at [707, 435] on div "Waiting for reception" at bounding box center [712, 444] width 87 height 18
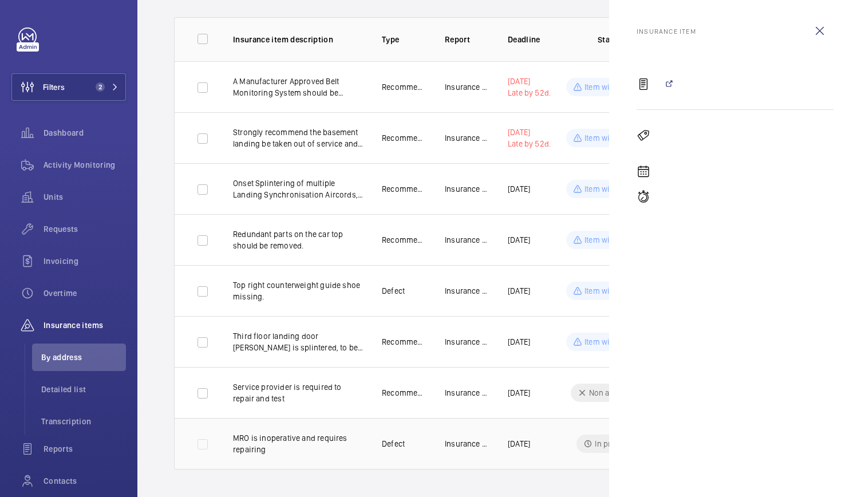
click at [352, 449] on td "MRO is inoperative and requires repairing" at bounding box center [289, 444] width 149 height 52
click at [355, 418] on td "MRO is inoperative and requires repairing" at bounding box center [289, 444] width 149 height 52
click at [820, 38] on wm-front-icon-button at bounding box center [819, 30] width 27 height 27
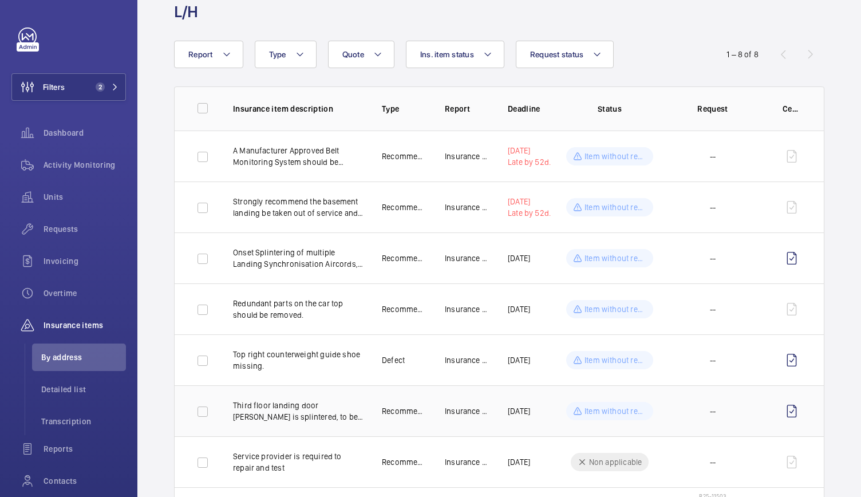
scroll to position [87, 0]
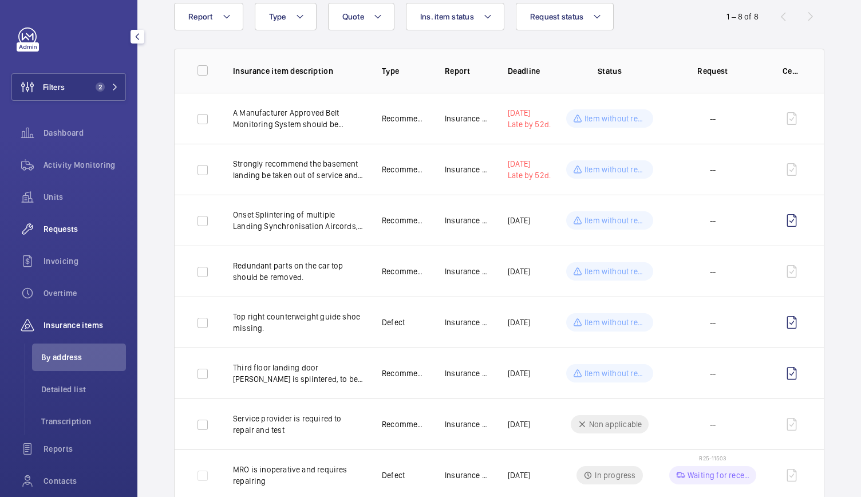
click at [69, 232] on span "Requests" at bounding box center [85, 228] width 82 height 11
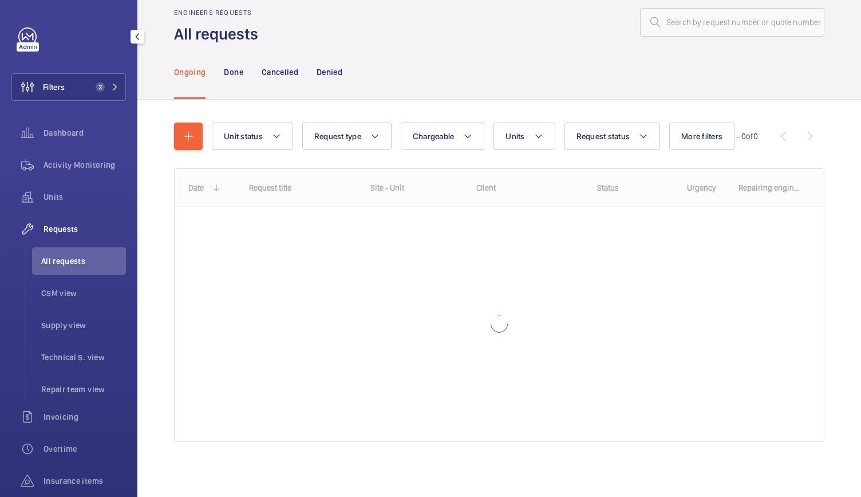
scroll to position [19, 0]
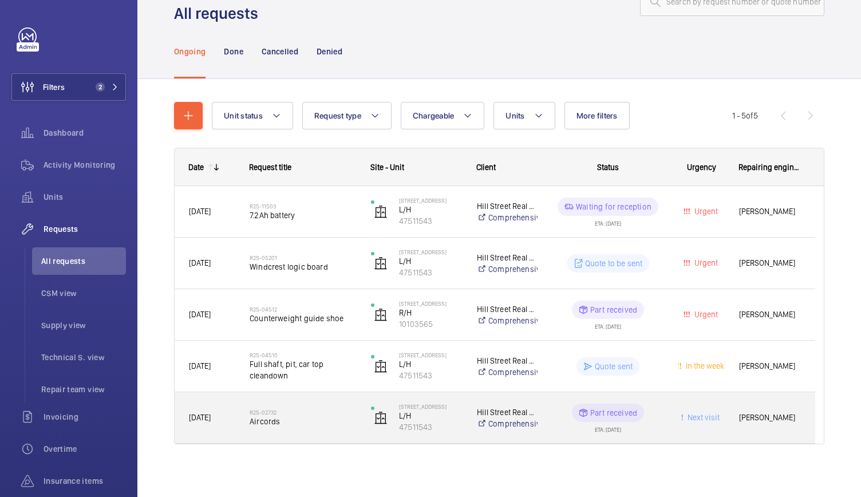
scroll to position [41, 0]
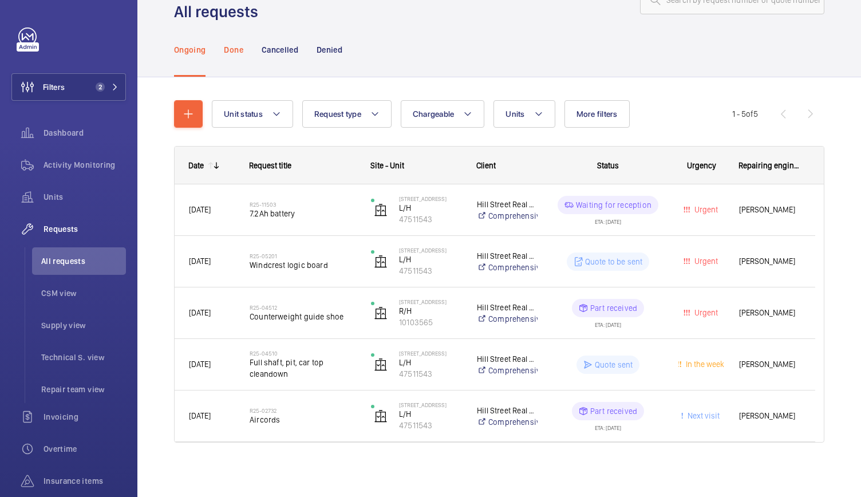
click at [226, 54] on p "Done" at bounding box center [233, 49] width 19 height 11
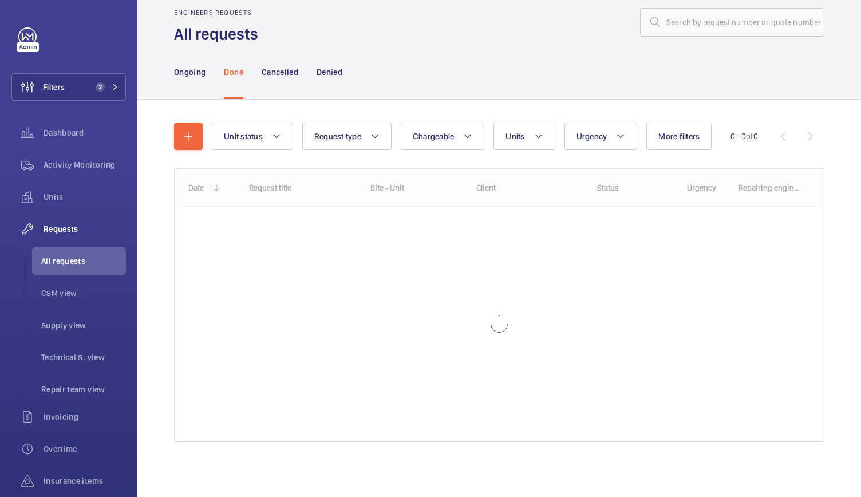
scroll to position [19, 0]
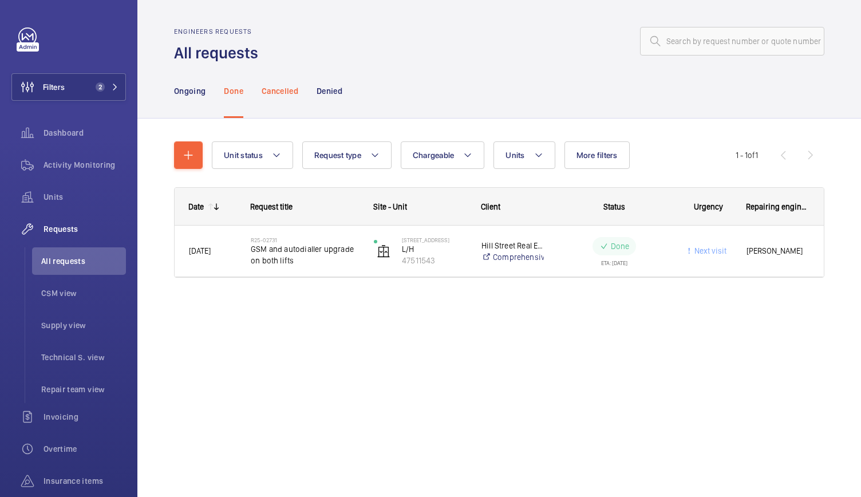
click at [288, 89] on p "Cancelled" at bounding box center [280, 90] width 37 height 11
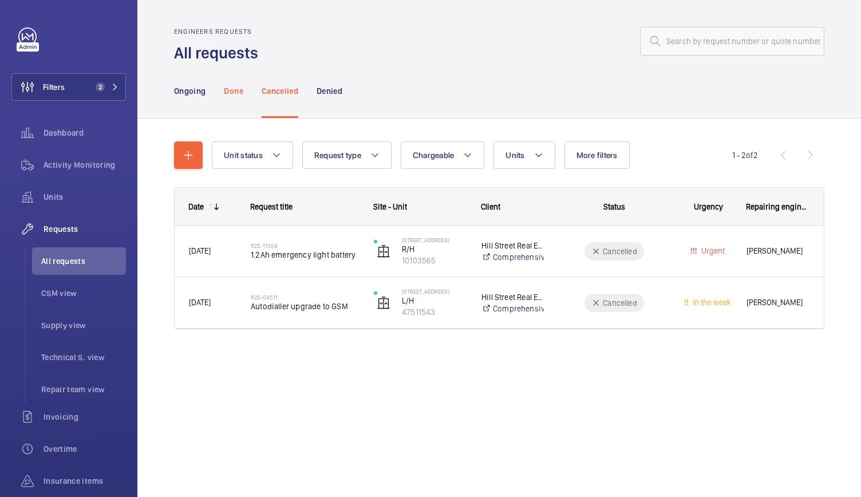
click at [243, 89] on p "Done" at bounding box center [233, 90] width 19 height 11
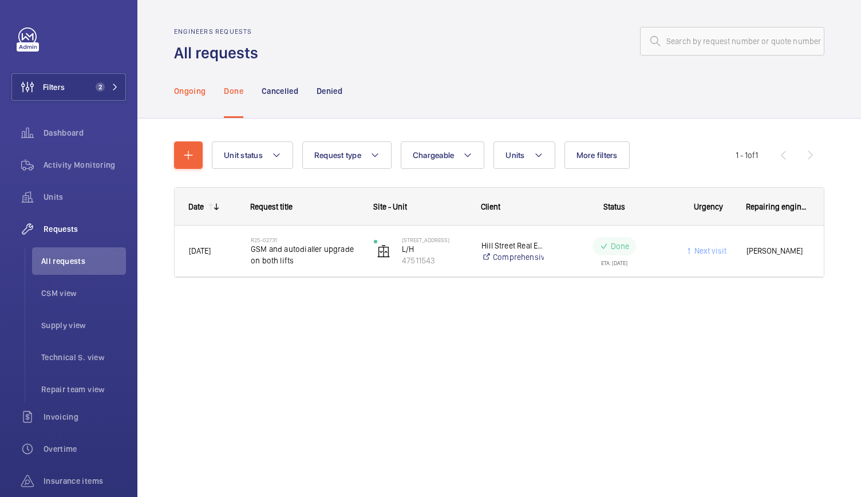
click at [200, 94] on p "Ongoing" at bounding box center [189, 90] width 31 height 11
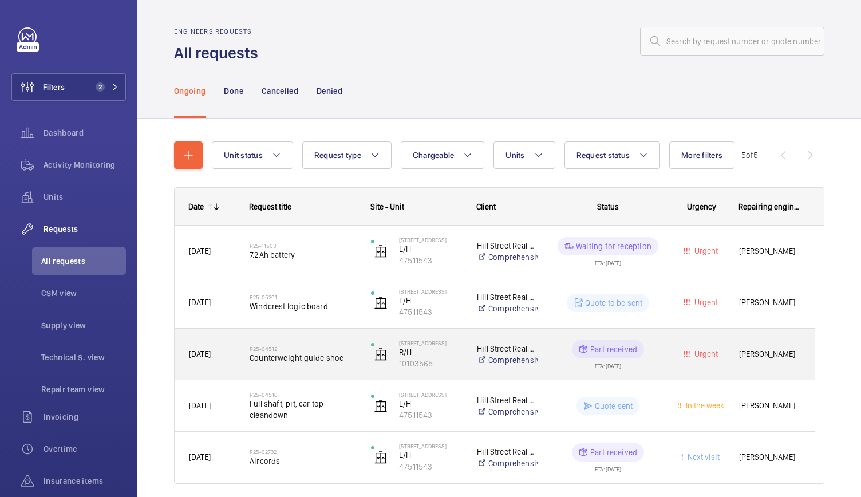
scroll to position [41, 0]
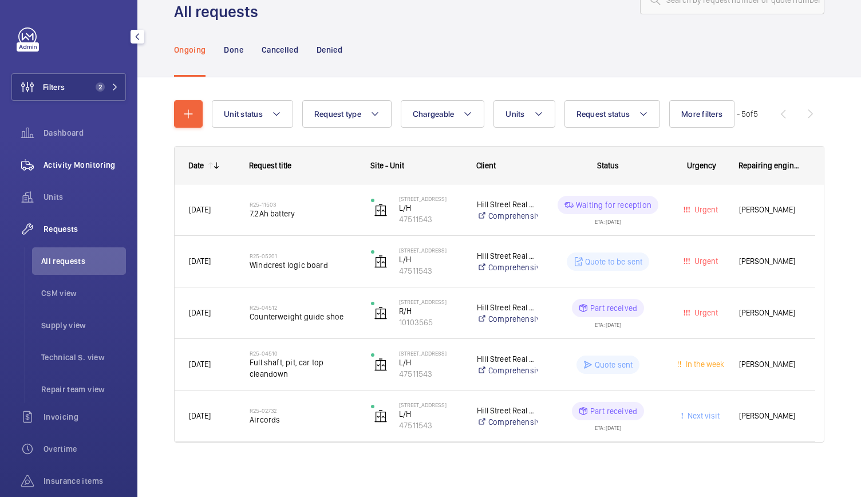
click at [102, 161] on span "Activity Monitoring" at bounding box center [85, 164] width 82 height 11
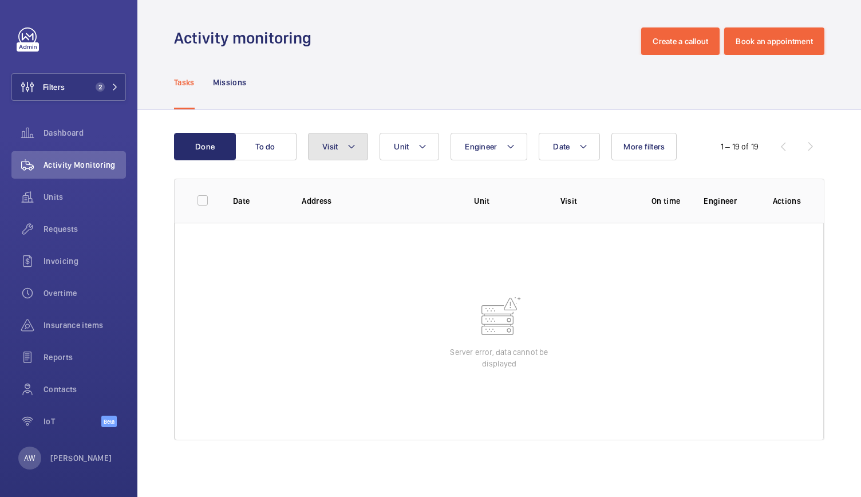
click at [314, 144] on button "Visit" at bounding box center [338, 146] width 60 height 27
click at [97, 85] on span "2" at bounding box center [100, 86] width 9 height 9
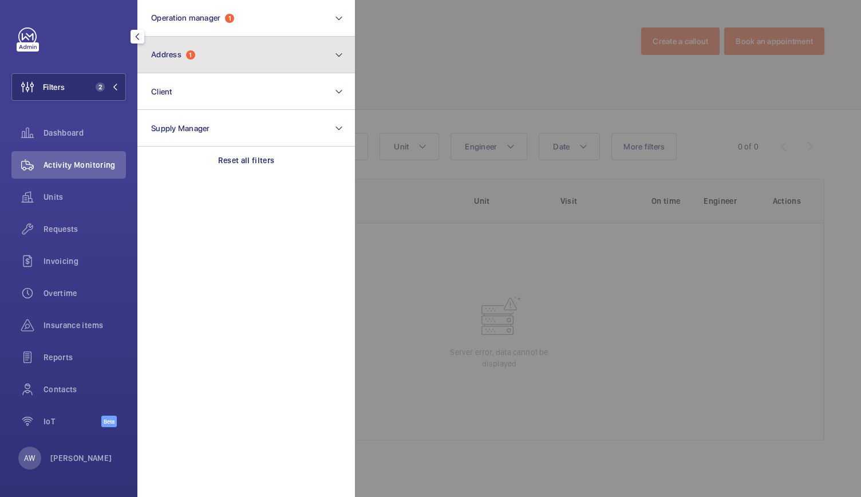
click at [196, 70] on button "Address 1" at bounding box center [246, 55] width 218 height 37
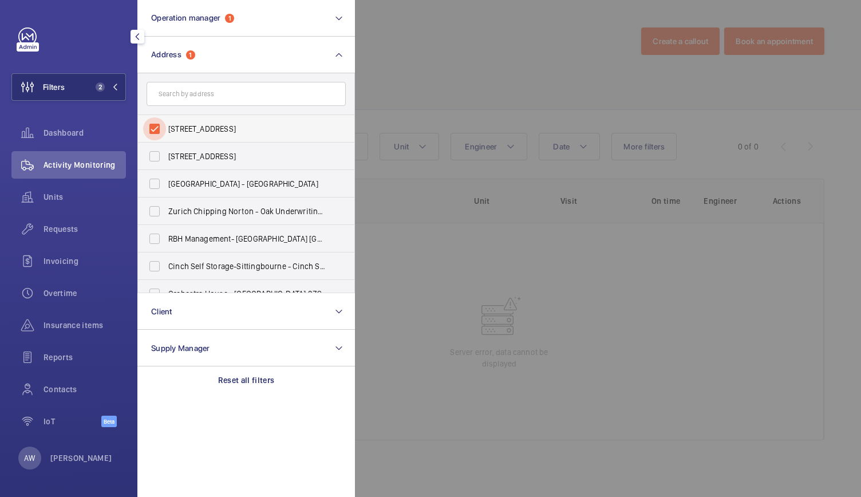
click at [155, 130] on input "15-16 Bedford Street - 15 Bedford St, LONDON WC2E 9HE" at bounding box center [154, 128] width 23 height 23
checkbox input "false"
click at [172, 102] on input "text" at bounding box center [246, 94] width 199 height 24
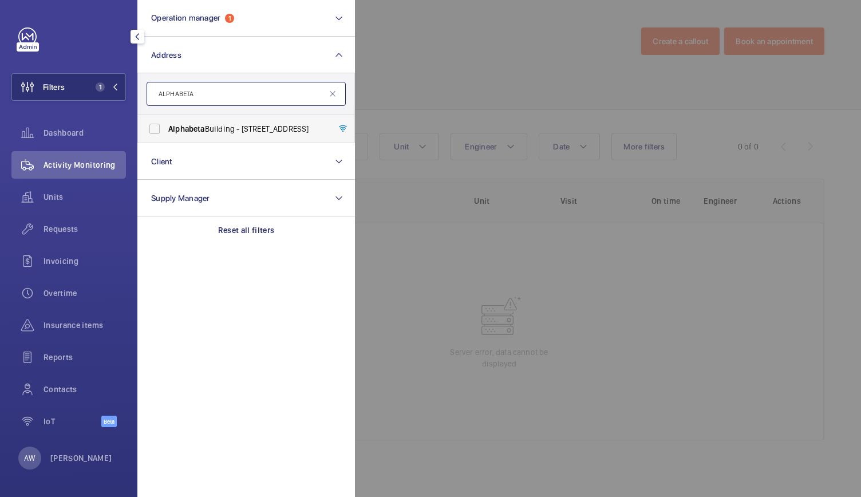
type input "ALPHABETA"
click at [179, 125] on span "Alphabeta" at bounding box center [186, 128] width 37 height 9
click at [166, 125] on input "Alphabeta Building - 14 - 18 Finsbury Square, LONDON EC2A 1AH" at bounding box center [154, 128] width 23 height 23
checkbox input "true"
click at [404, 50] on div at bounding box center [785, 248] width 861 height 497
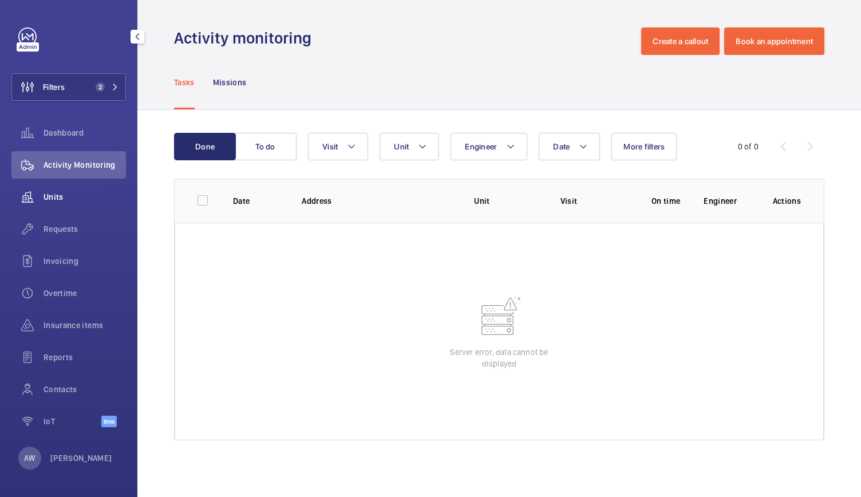
click at [44, 189] on div "Units" at bounding box center [68, 196] width 115 height 27
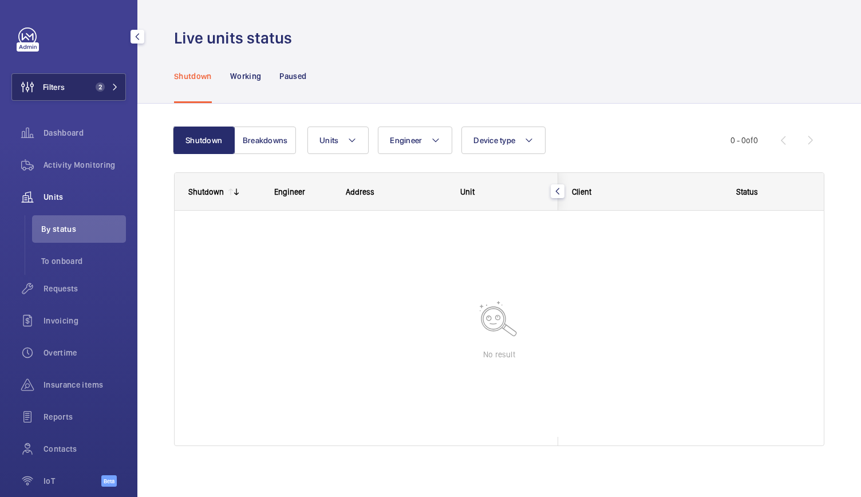
click at [109, 78] on button "Filters 2" at bounding box center [68, 86] width 115 height 27
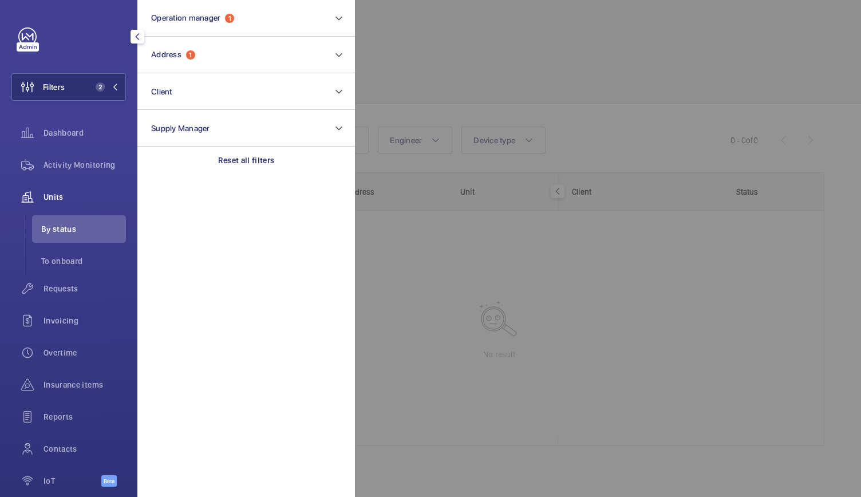
click at [429, 105] on div at bounding box center [785, 248] width 861 height 497
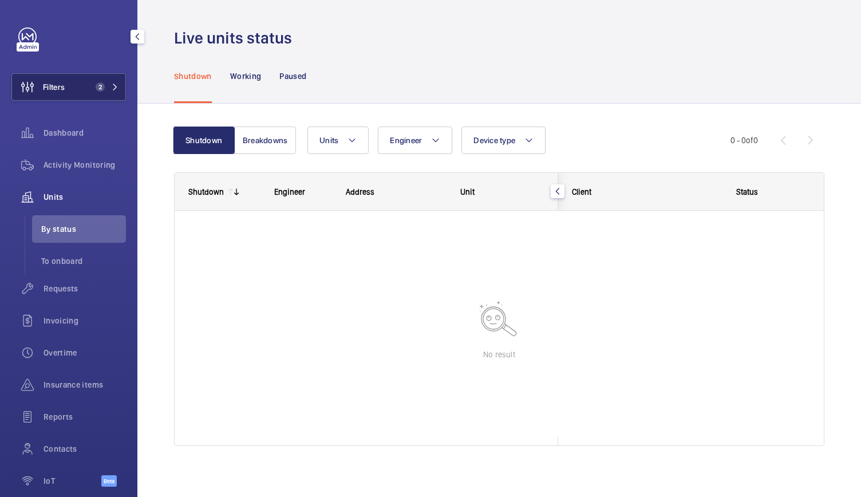
click at [100, 80] on button "Filters 2" at bounding box center [68, 86] width 115 height 27
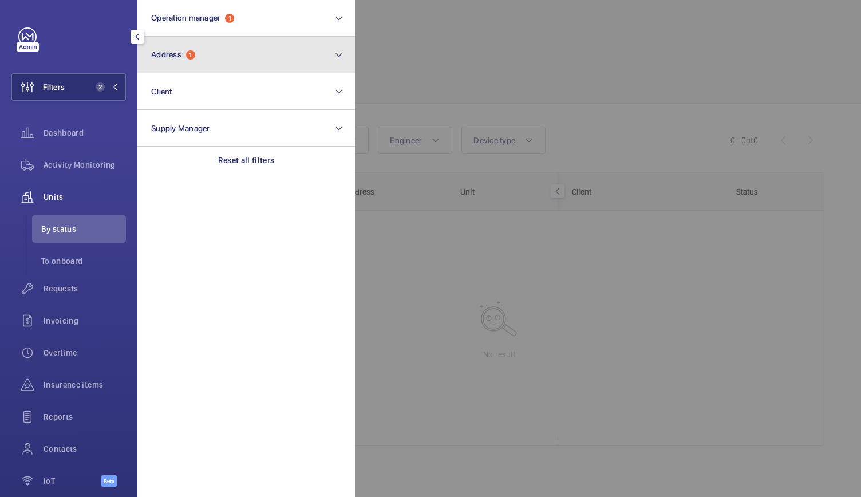
click at [202, 49] on button "Address 1" at bounding box center [246, 55] width 218 height 37
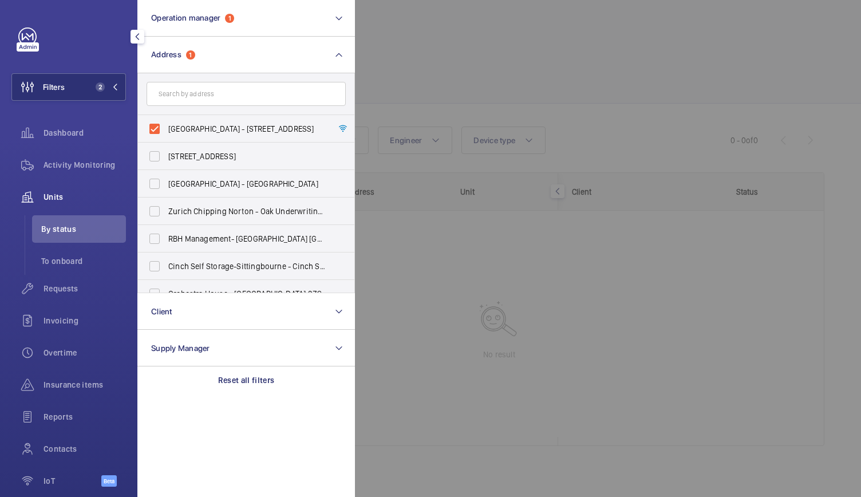
click at [458, 92] on div at bounding box center [785, 248] width 861 height 497
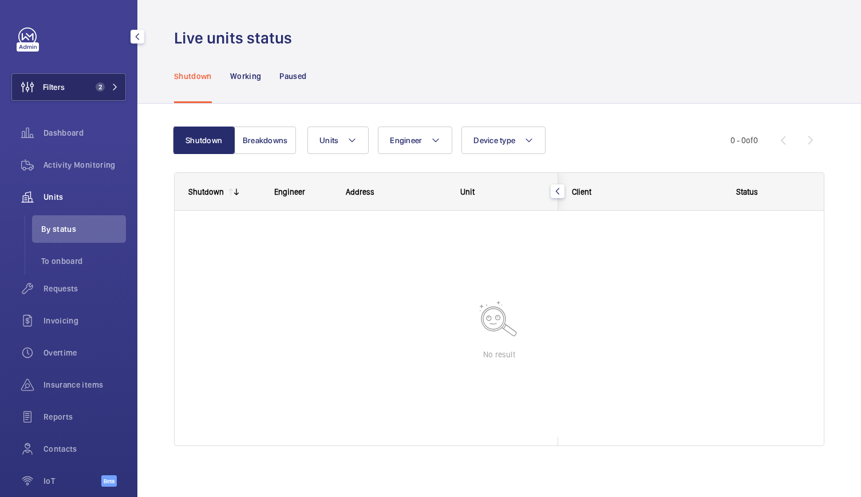
click at [101, 84] on span "2" at bounding box center [98, 86] width 14 height 9
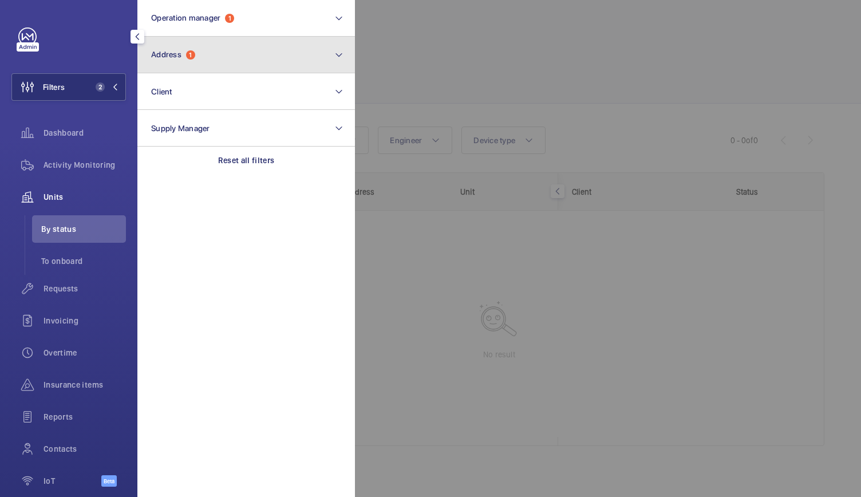
click at [305, 61] on button "Address 1" at bounding box center [246, 55] width 218 height 37
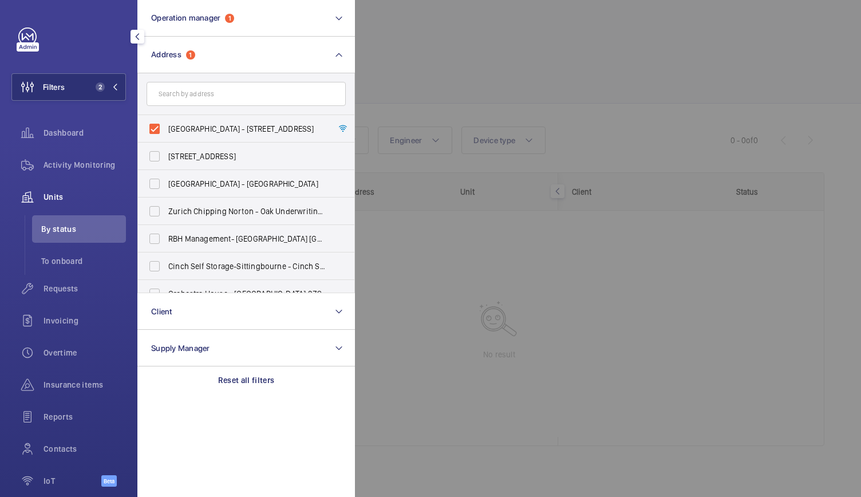
click at [445, 90] on div at bounding box center [785, 248] width 861 height 497
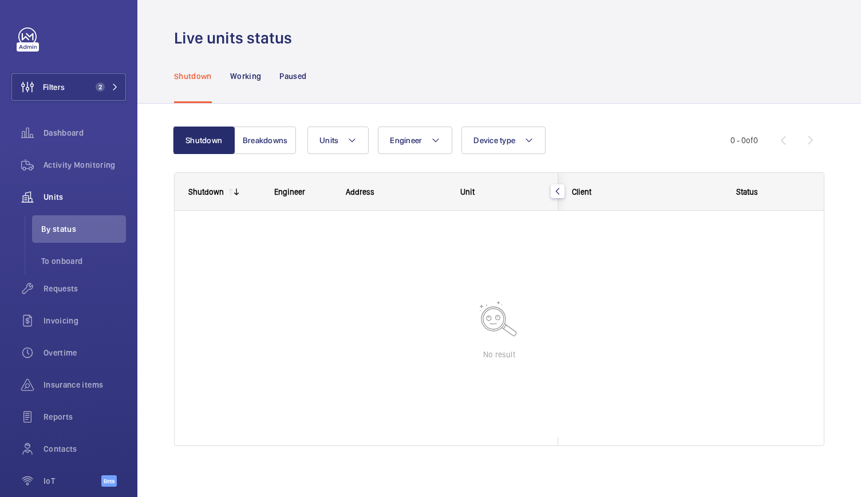
drag, startPoint x: 486, startPoint y: 57, endPoint x: 387, endPoint y: 98, distance: 106.8
click at [387, 98] on div "Shutdown Working Paused" at bounding box center [499, 76] width 650 height 54
click at [478, 55] on div "Shutdown Working Paused" at bounding box center [499, 76] width 650 height 54
click at [65, 168] on span "Activity Monitoring" at bounding box center [85, 164] width 82 height 11
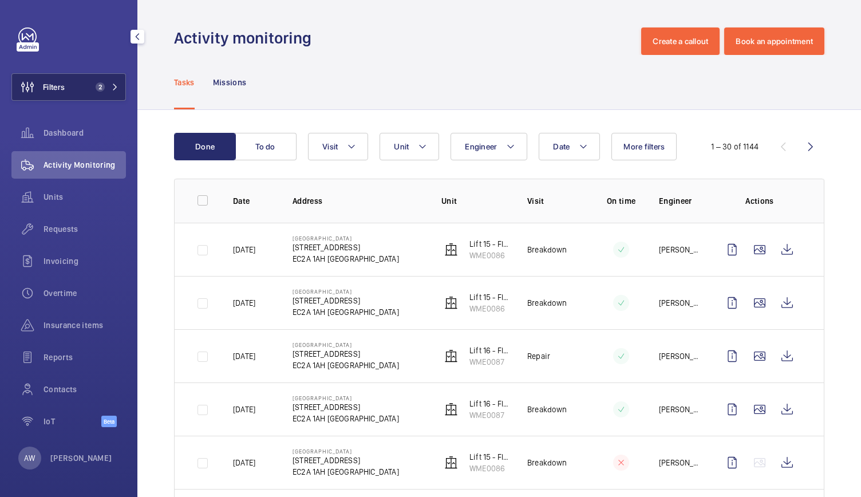
click at [116, 87] on mat-icon at bounding box center [115, 87] width 7 height 7
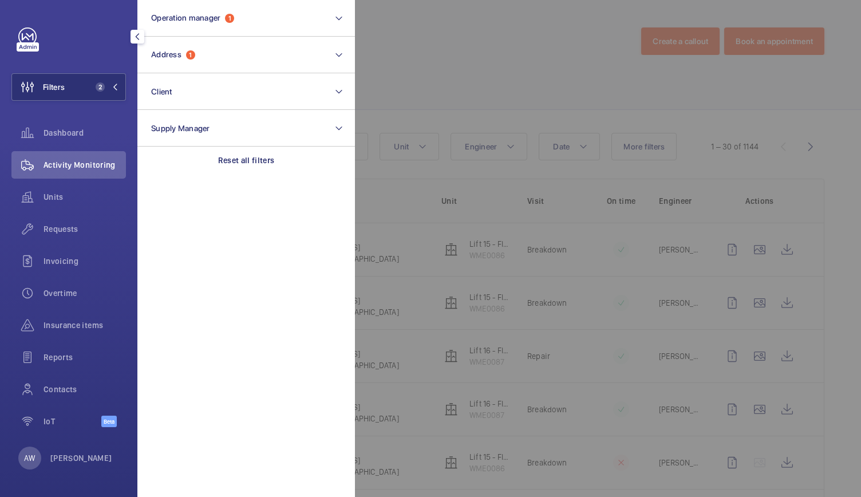
click at [443, 56] on div at bounding box center [785, 248] width 861 height 497
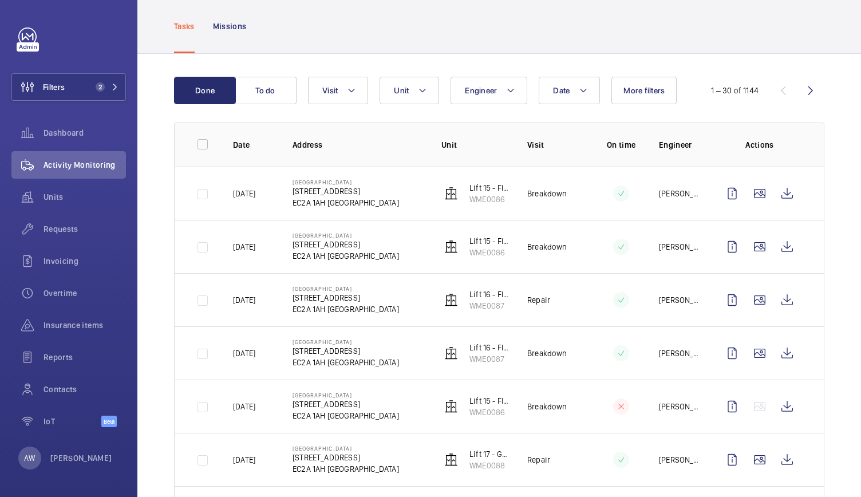
scroll to position [109, 0]
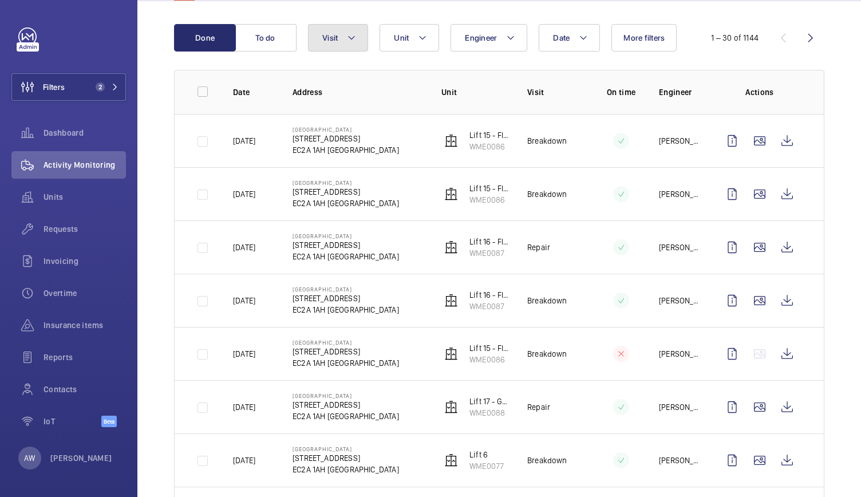
click at [337, 30] on button "Visit" at bounding box center [338, 37] width 60 height 27
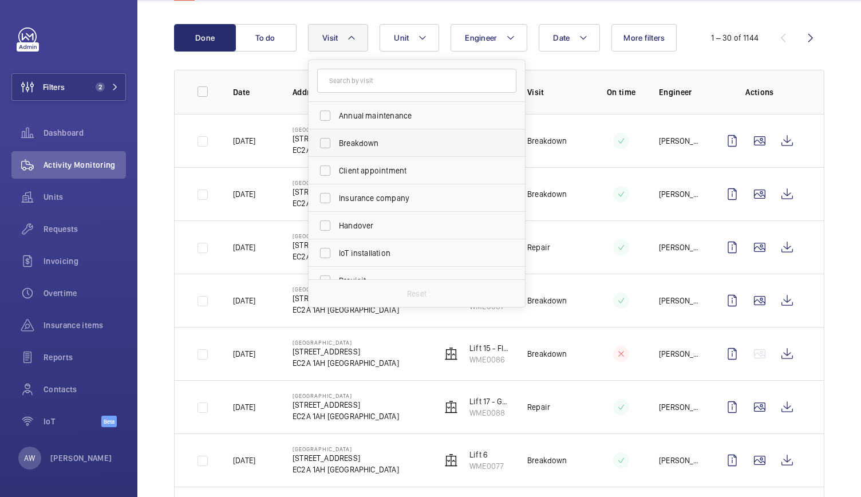
click at [353, 143] on span "Breakdown" at bounding box center [417, 142] width 157 height 11
click at [337, 143] on input "Breakdown" at bounding box center [325, 143] width 23 height 23
checkbox input "true"
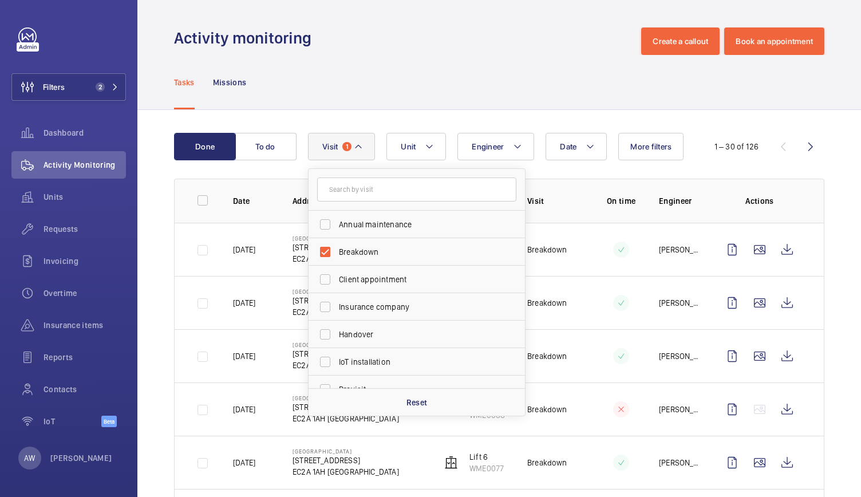
click at [410, 68] on div "Tasks Missions" at bounding box center [499, 82] width 650 height 54
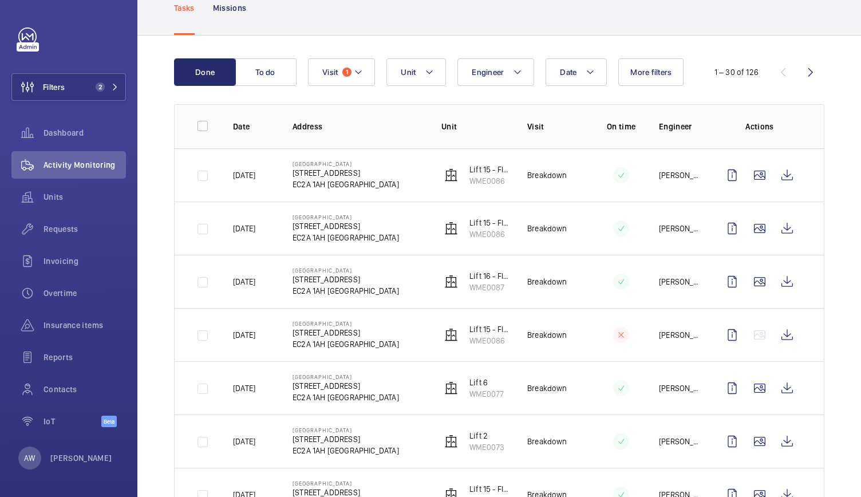
scroll to position [105, 0]
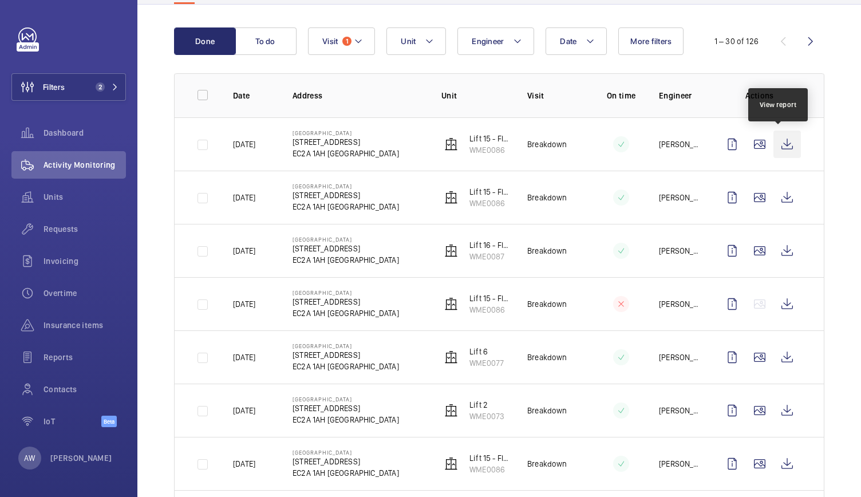
click at [775, 141] on wm-front-icon-button at bounding box center [787, 144] width 27 height 27
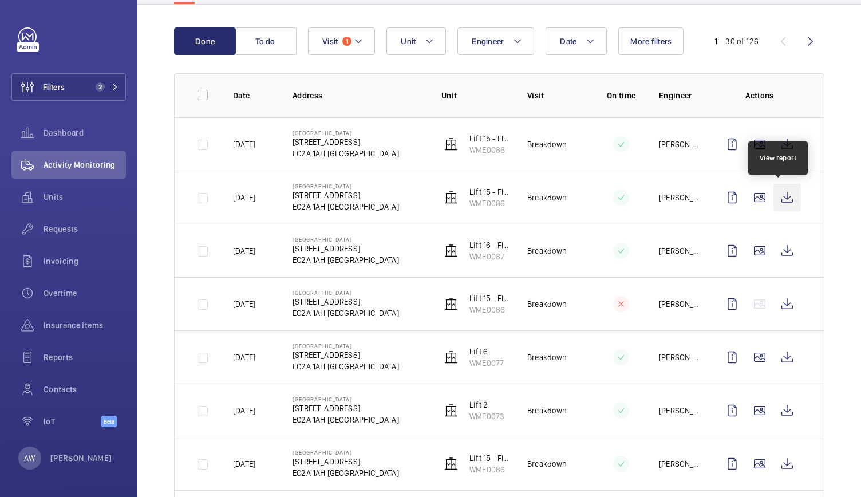
click at [777, 197] on wm-front-icon-button at bounding box center [787, 197] width 27 height 27
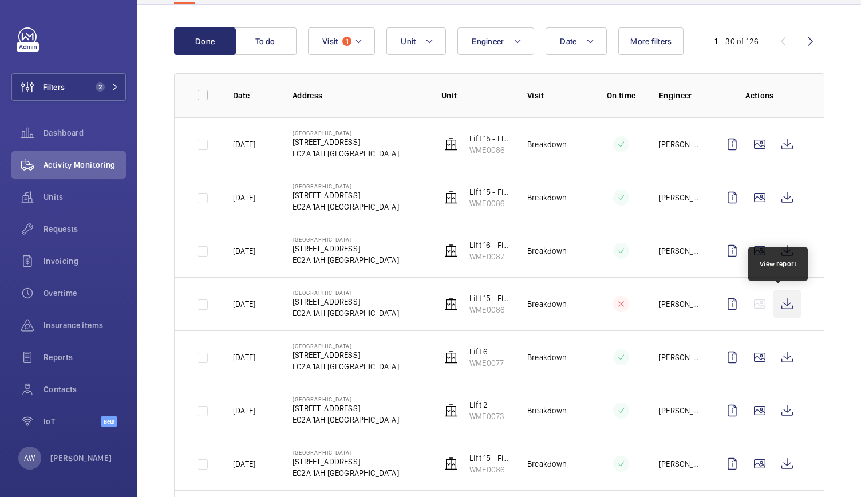
click at [779, 303] on wm-front-icon-button at bounding box center [787, 303] width 27 height 27
